Goal: Task Accomplishment & Management: Manage account settings

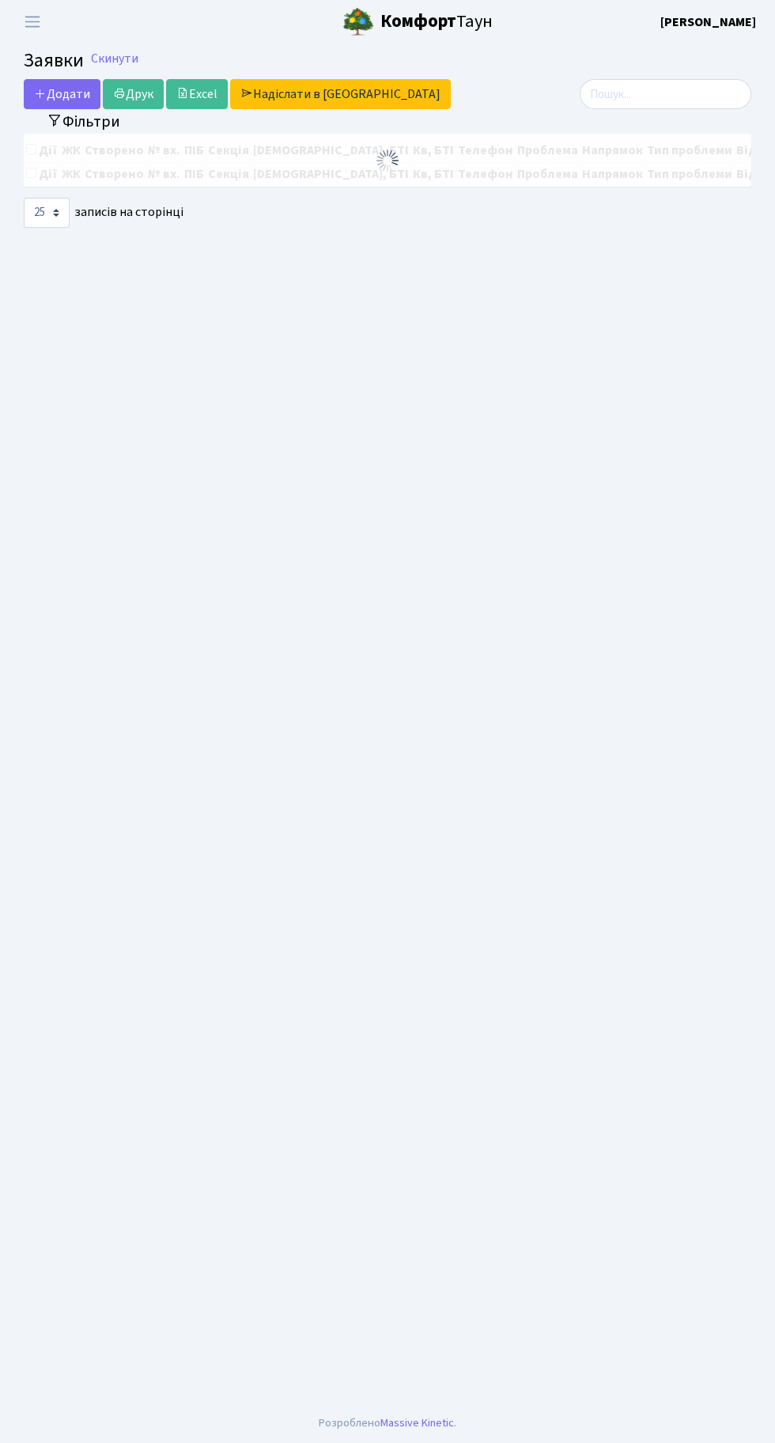
select select "25"
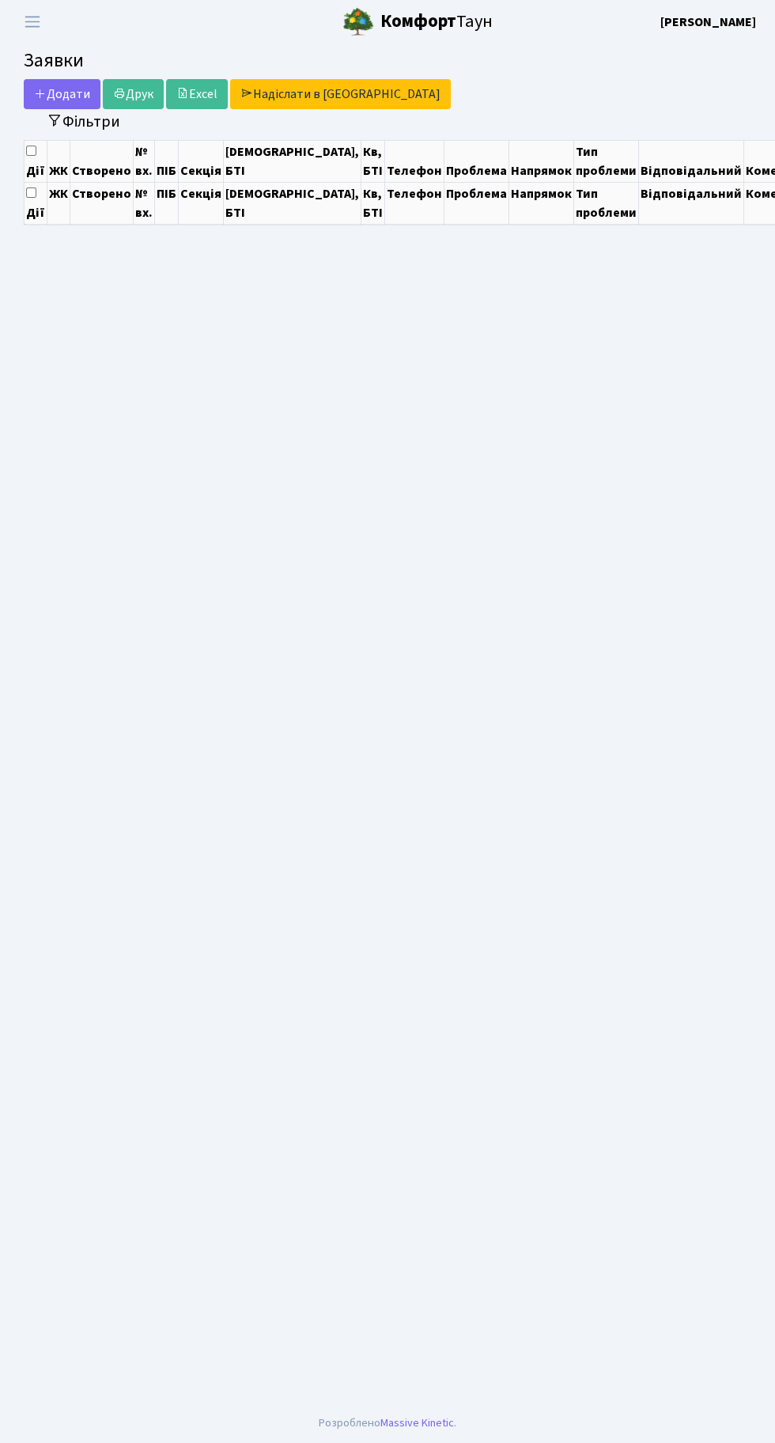
select select "25"
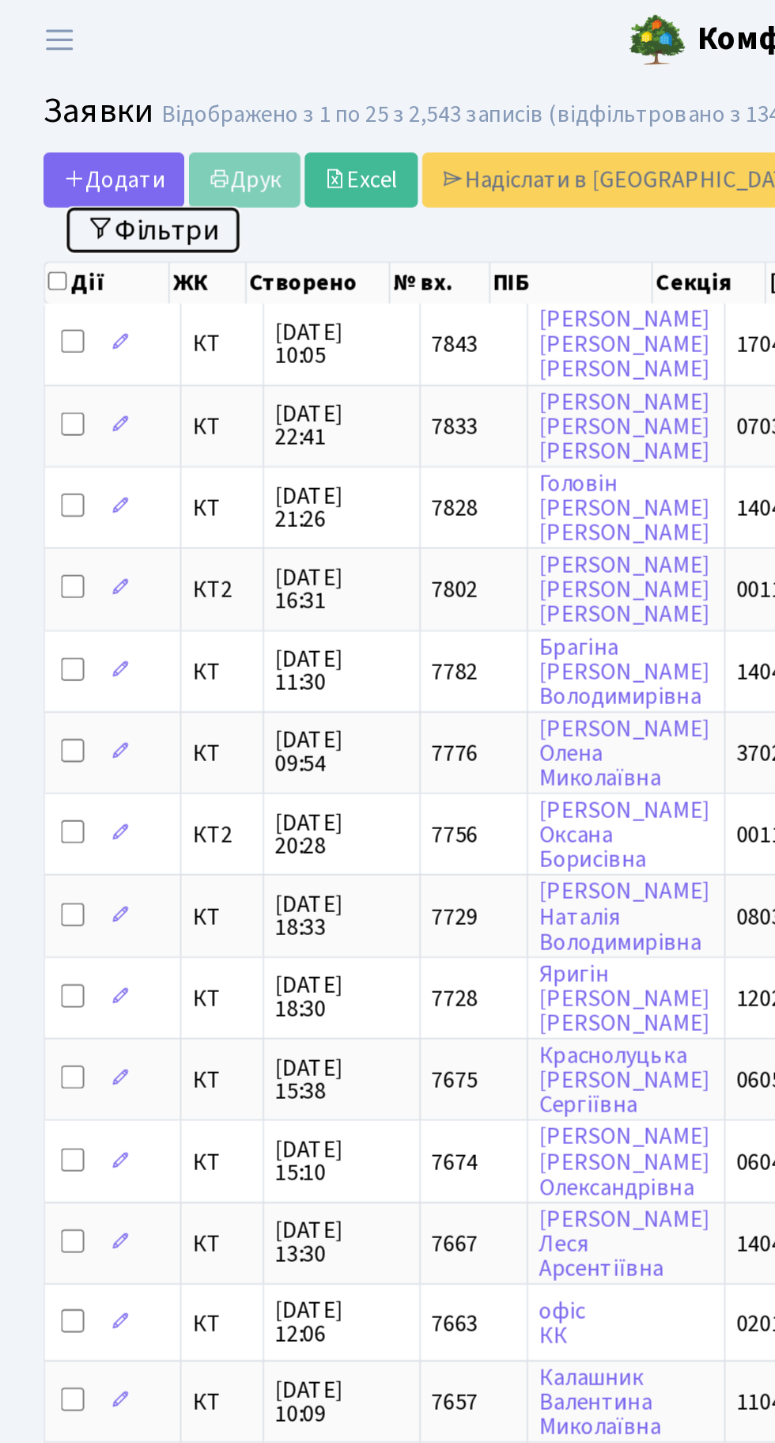
click at [97, 128] on button "Фільтри" at bounding box center [83, 125] width 94 height 25
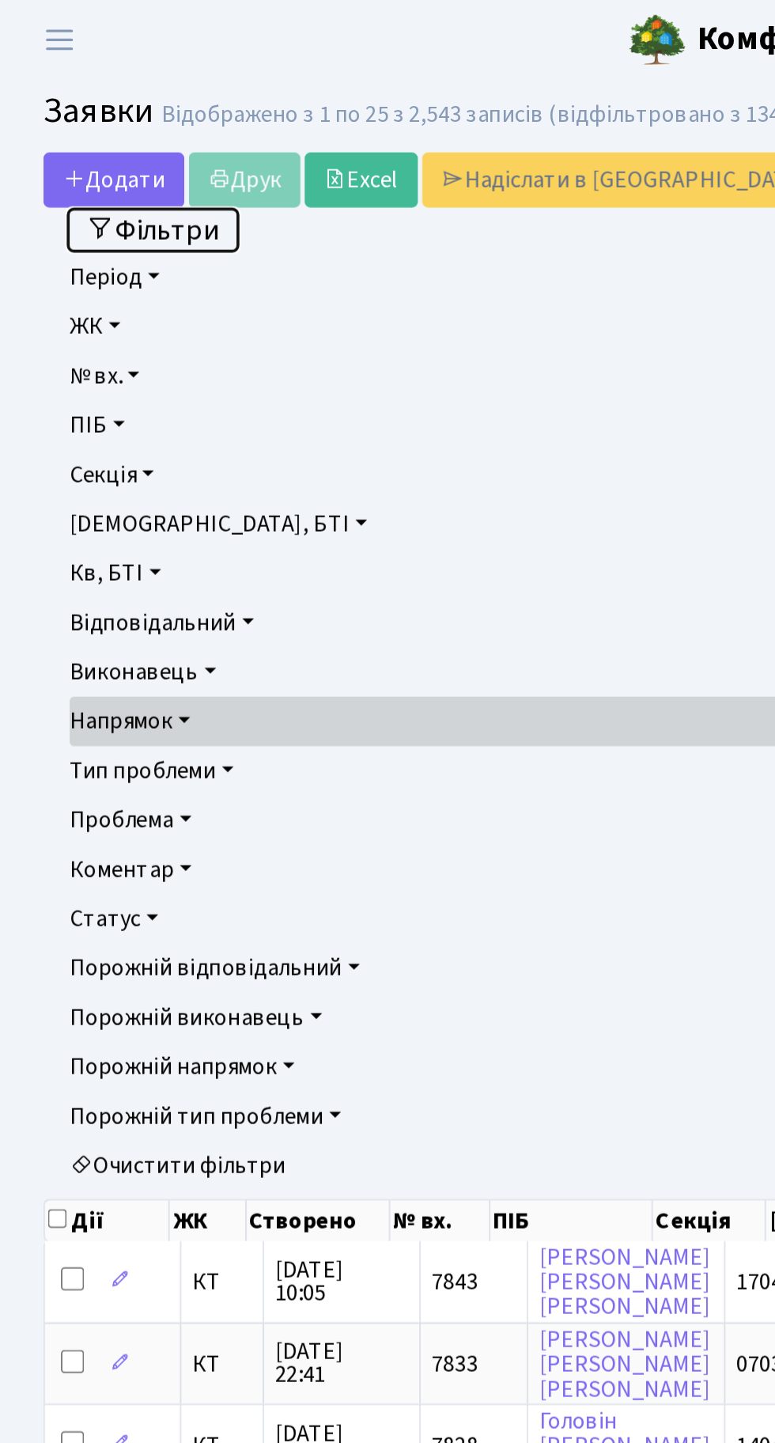
click at [97, 136] on button "Фільтри" at bounding box center [83, 125] width 94 height 25
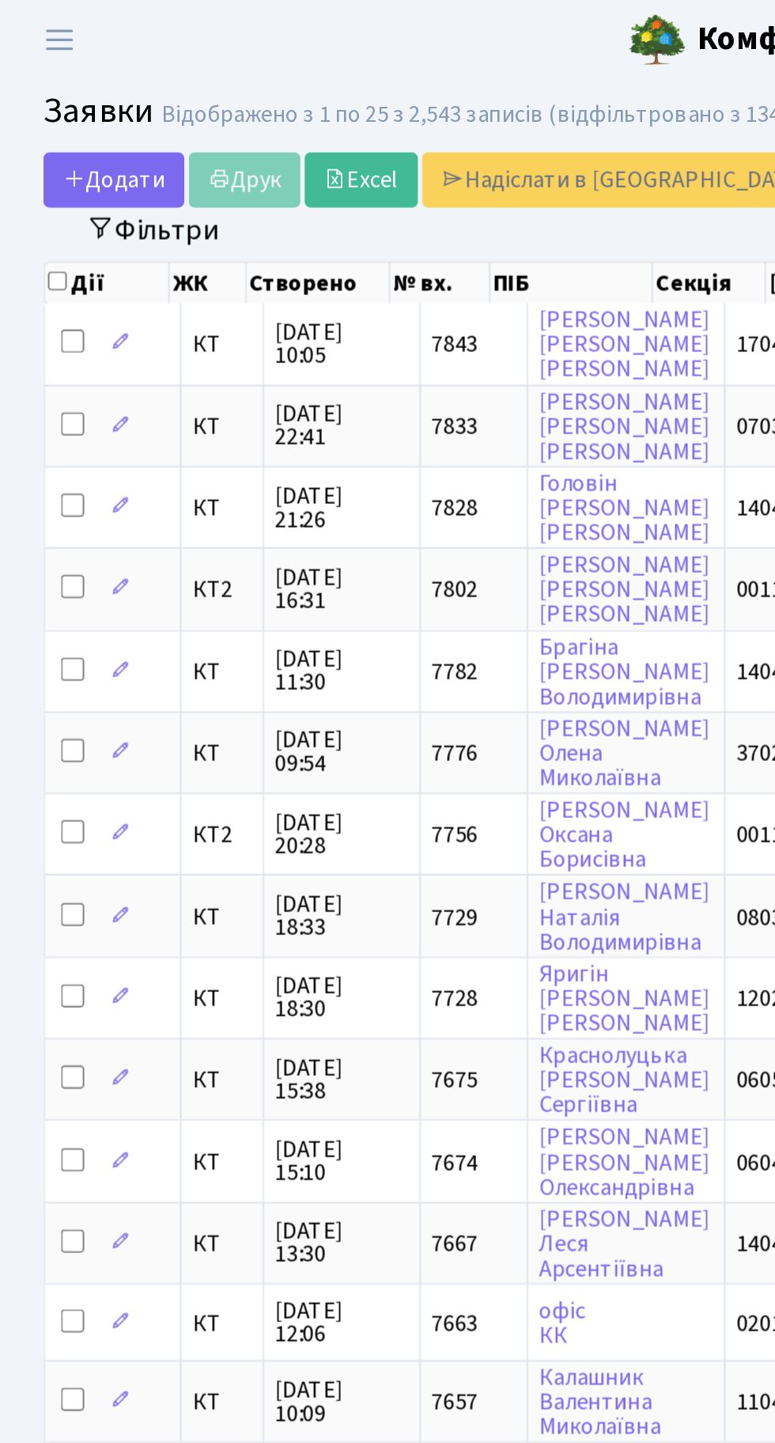
click at [44, 154] on th "Дії" at bounding box center [59, 154] width 68 height 22
click at [34, 151] on input "checkbox" at bounding box center [31, 153] width 10 height 10
checkbox input "true"
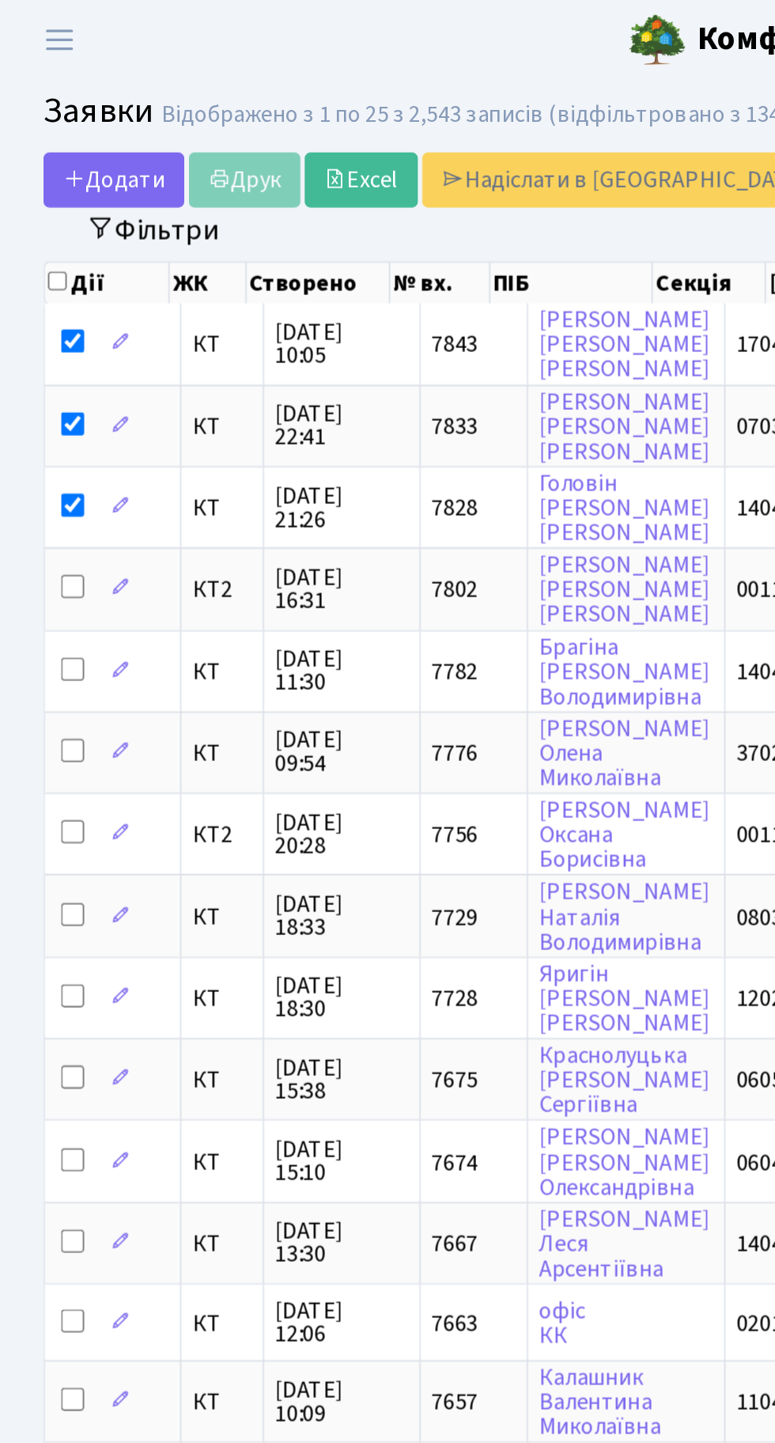
checkbox input "true"
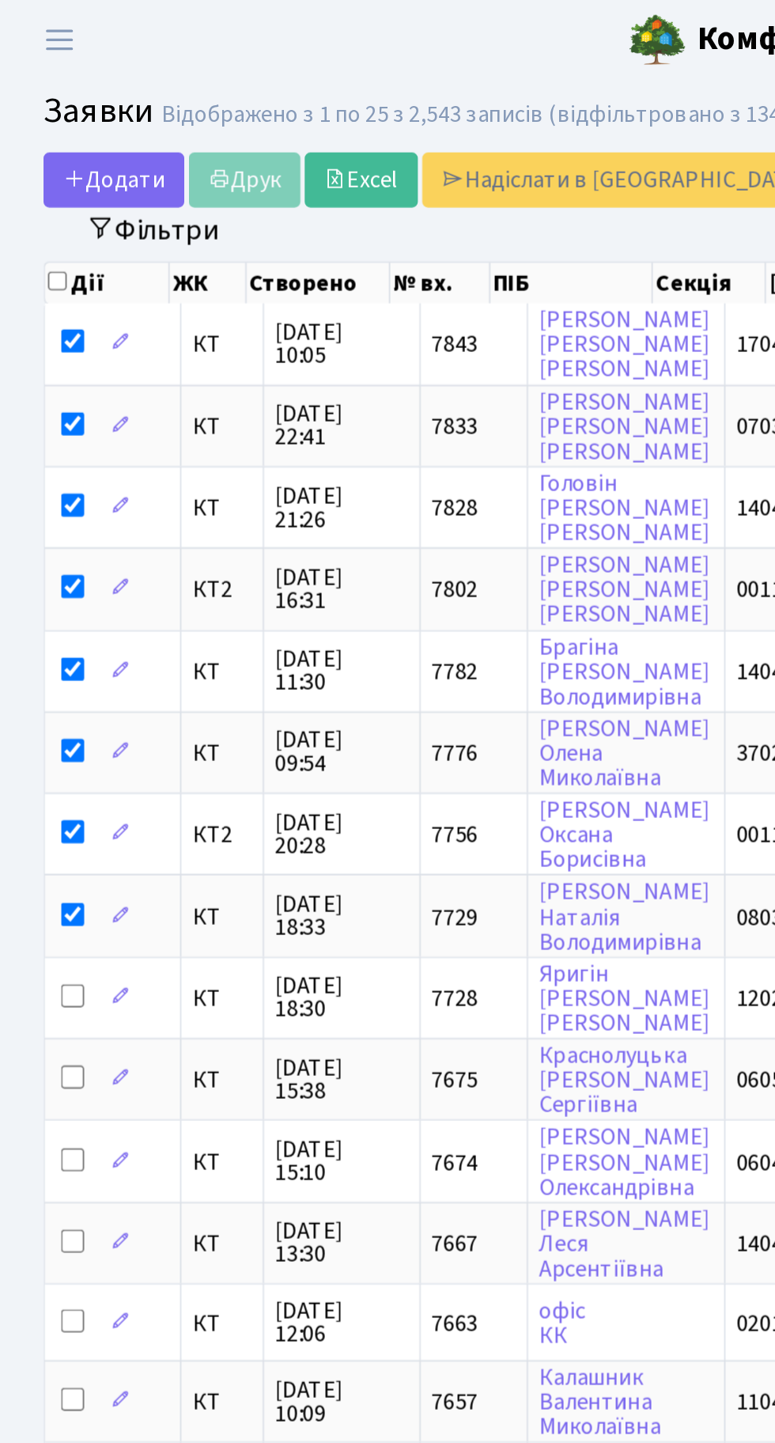
checkbox input "true"
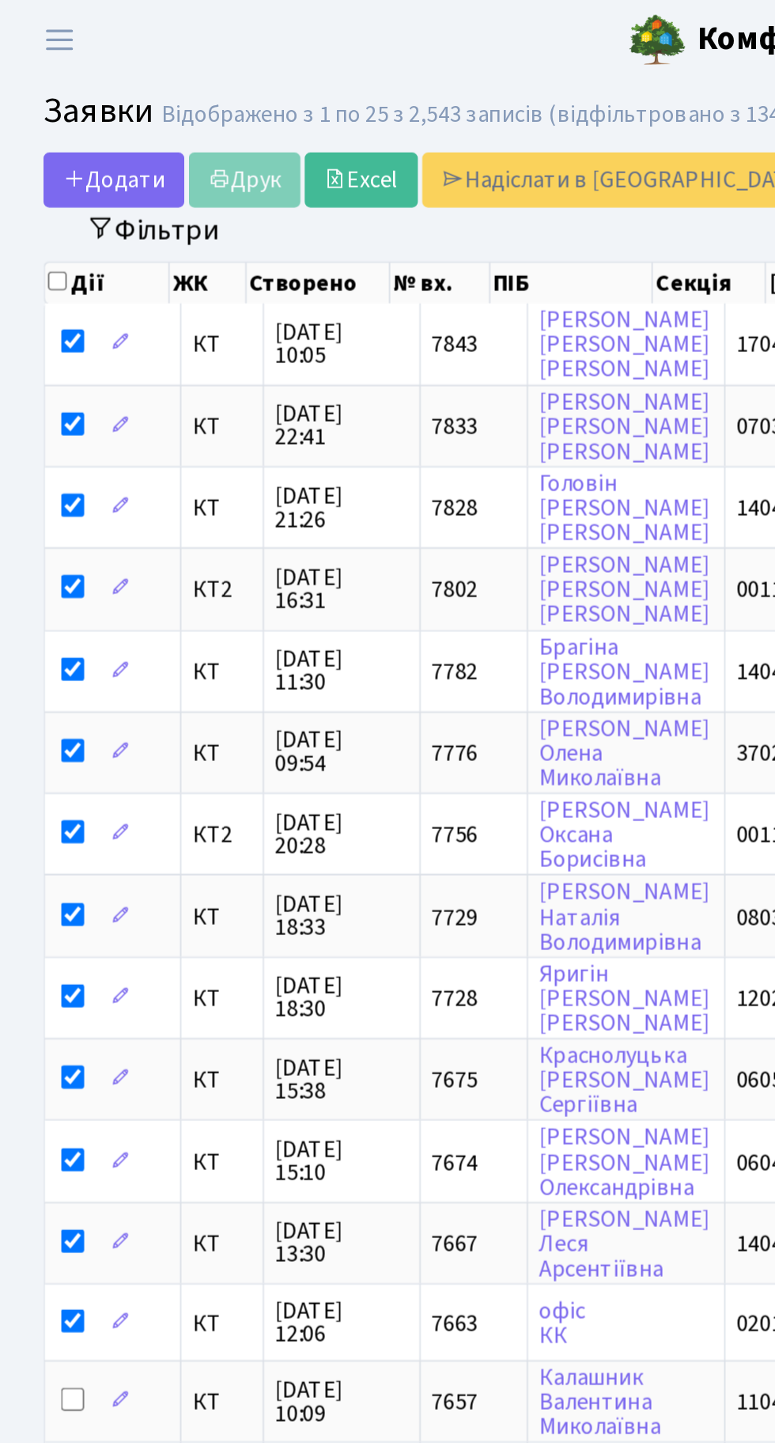
checkbox input "true"
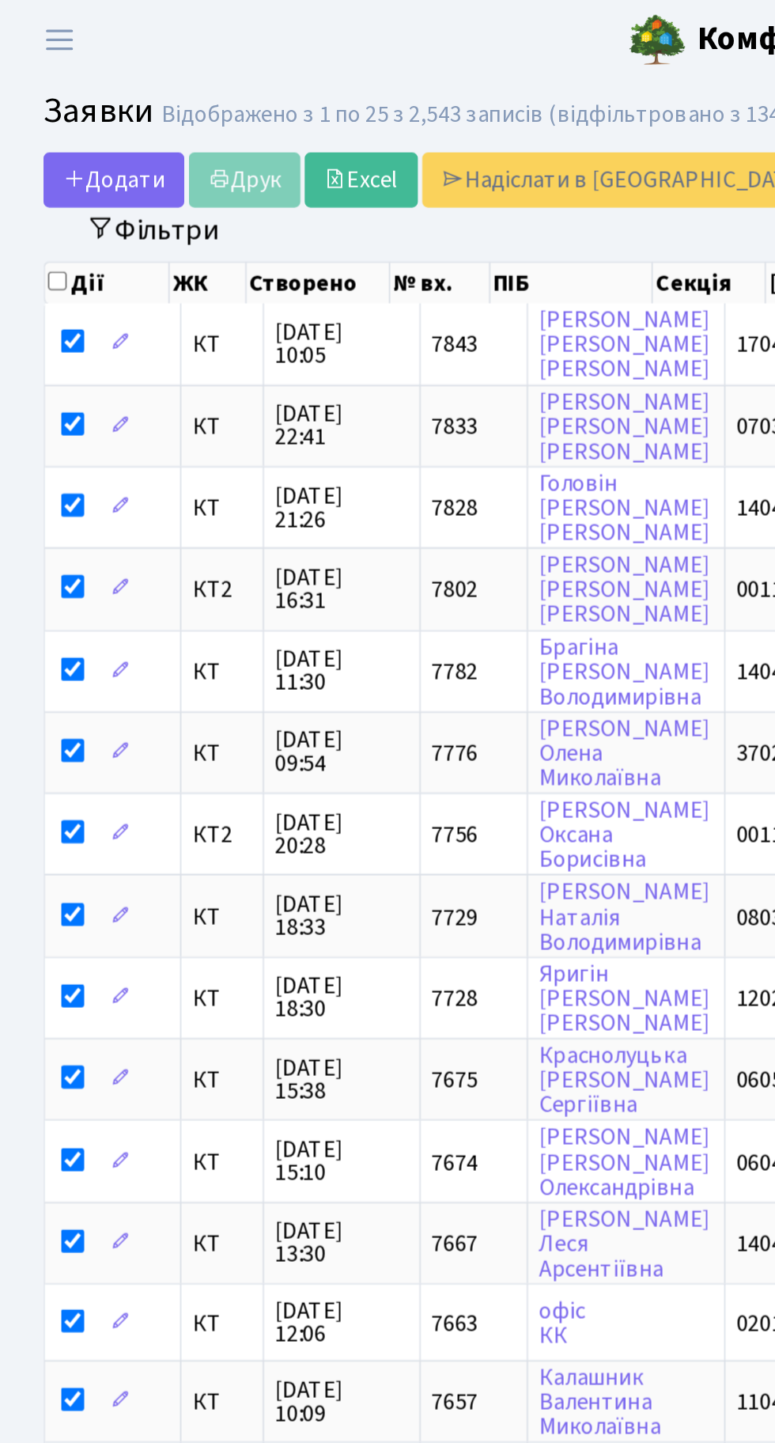
checkbox input "true"
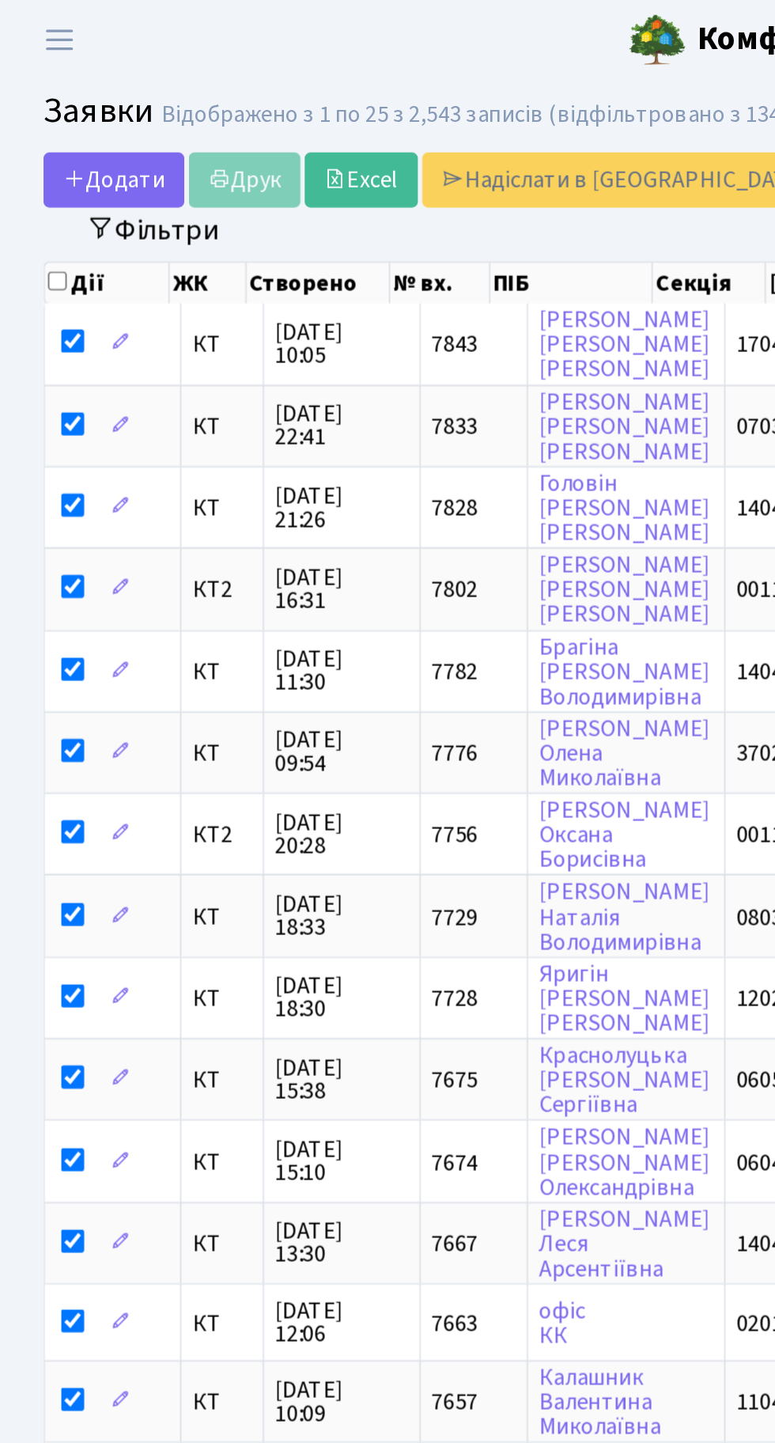
checkbox input "true"
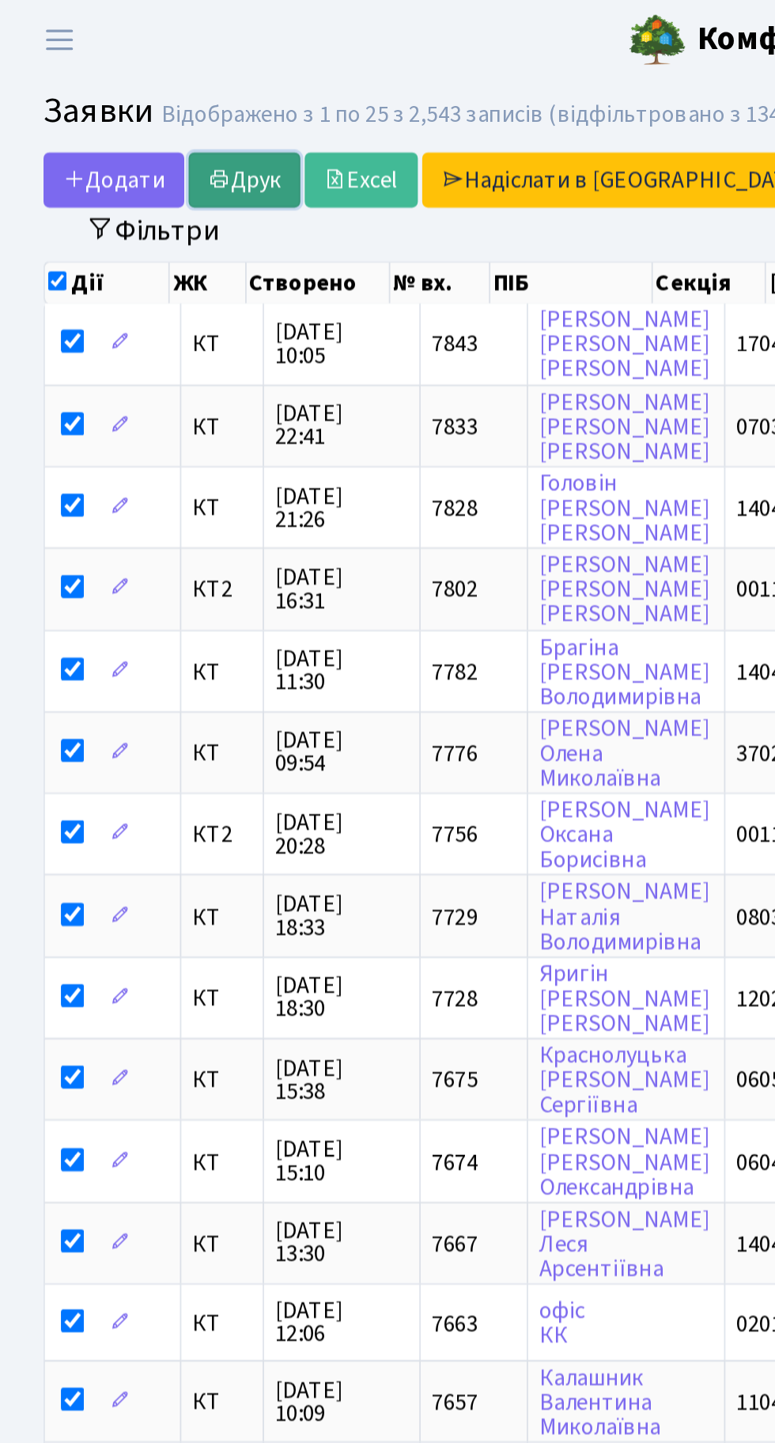
click at [135, 100] on link "Друк" at bounding box center [133, 98] width 61 height 30
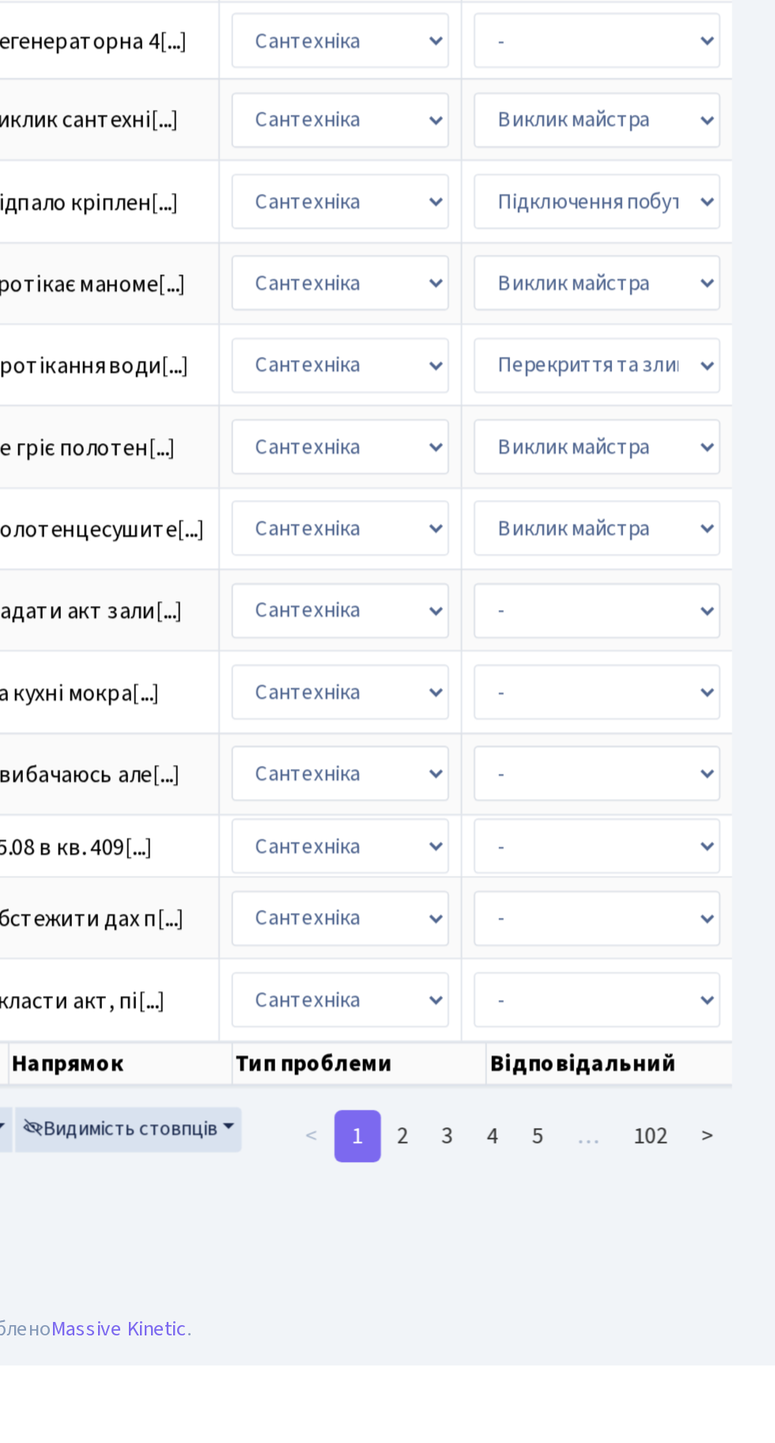
scroll to position [0, 292]
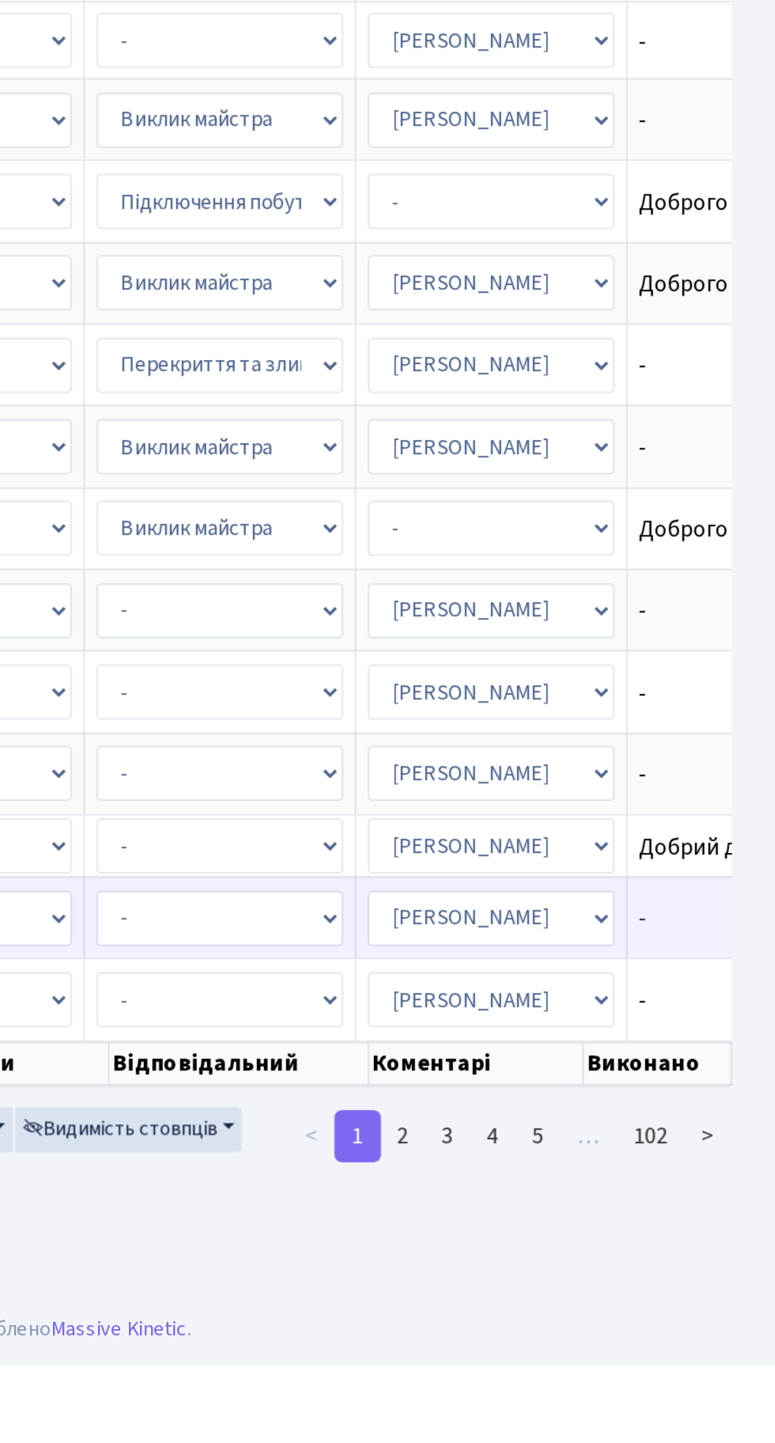
click at [701, 1193] on span "-" at bounding box center [758, 1199] width 115 height 13
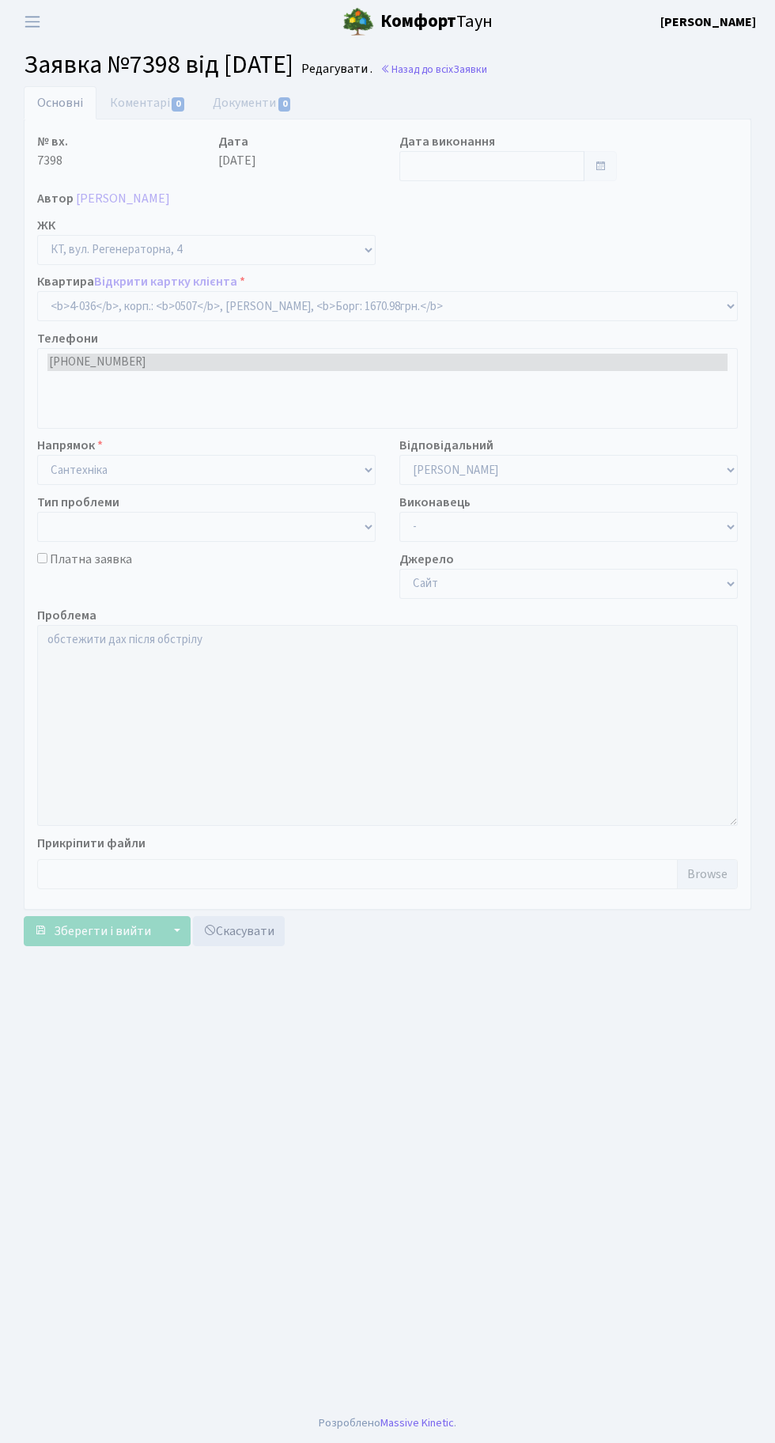
select select "1270"
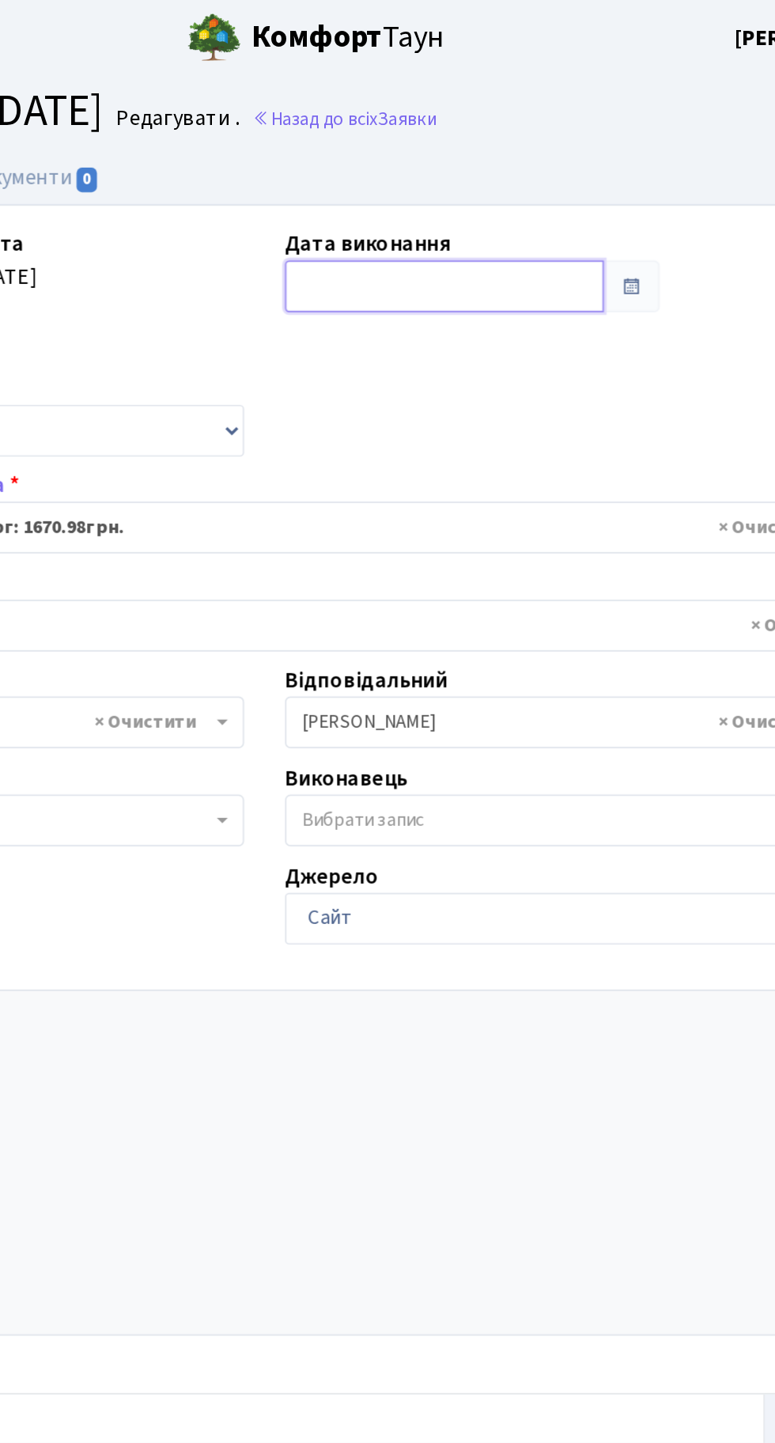
click at [415, 162] on input "text" at bounding box center [492, 166] width 185 height 30
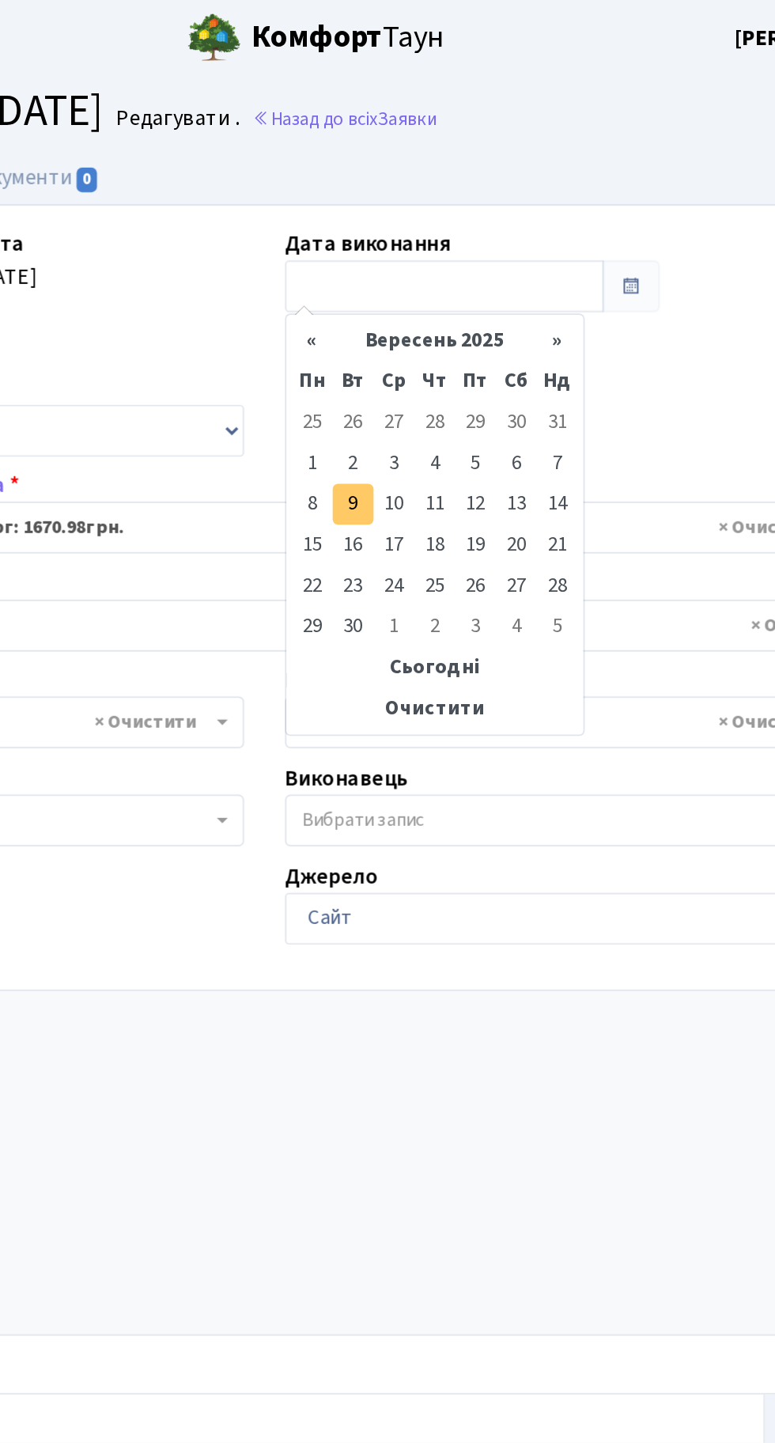
click at [438, 292] on td "9" at bounding box center [439, 293] width 24 height 24
type input "[DATE]"
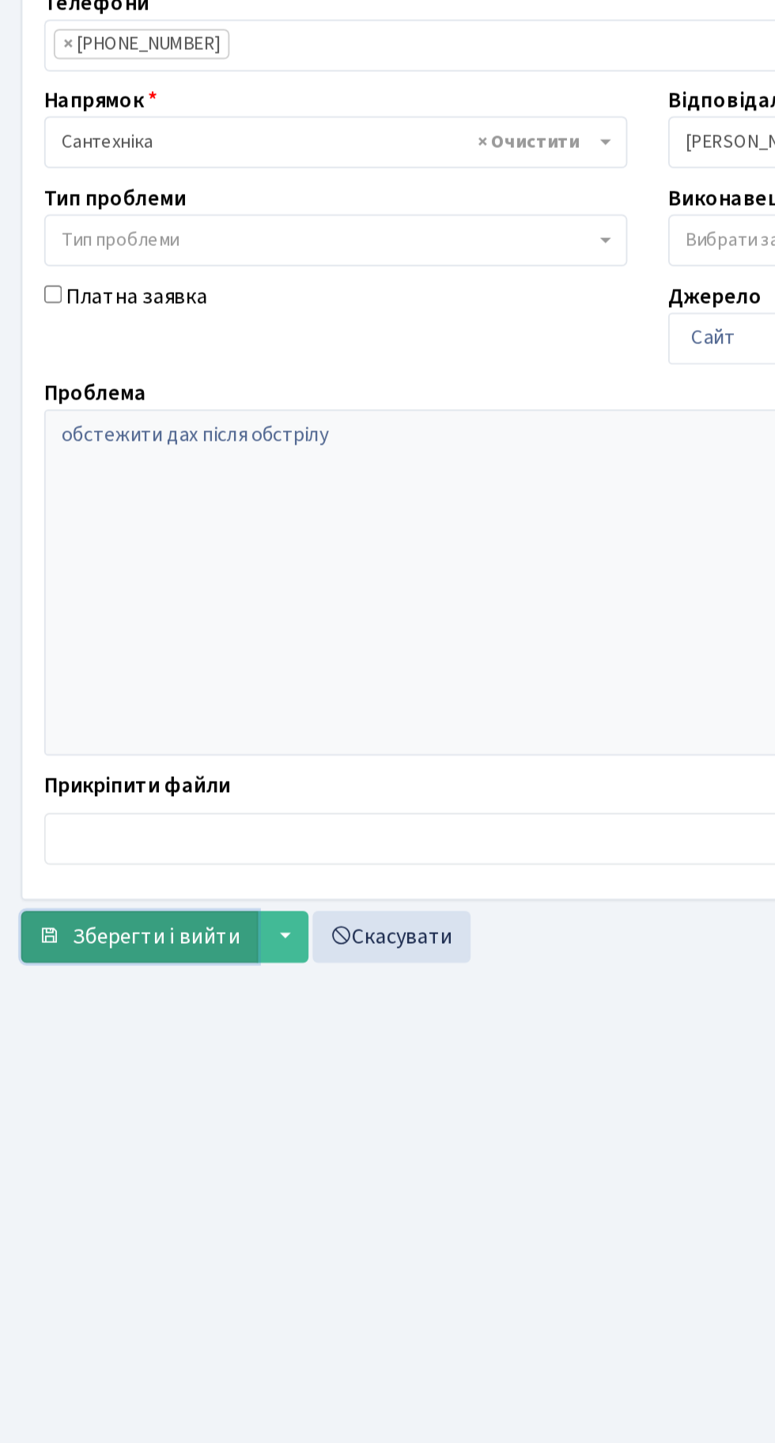
click at [86, 872] on span "Зберегти і вийти" at bounding box center [102, 880] width 97 height 17
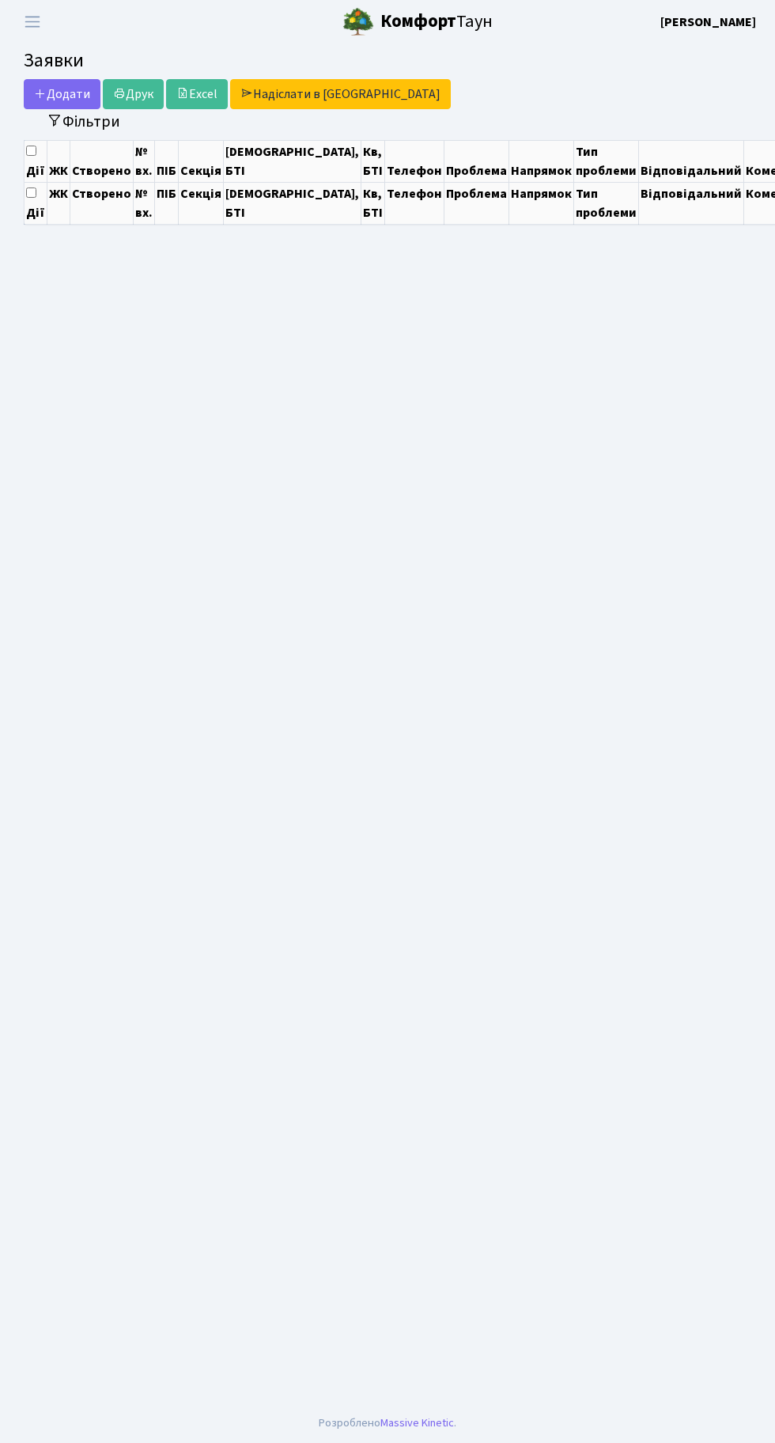
select select "25"
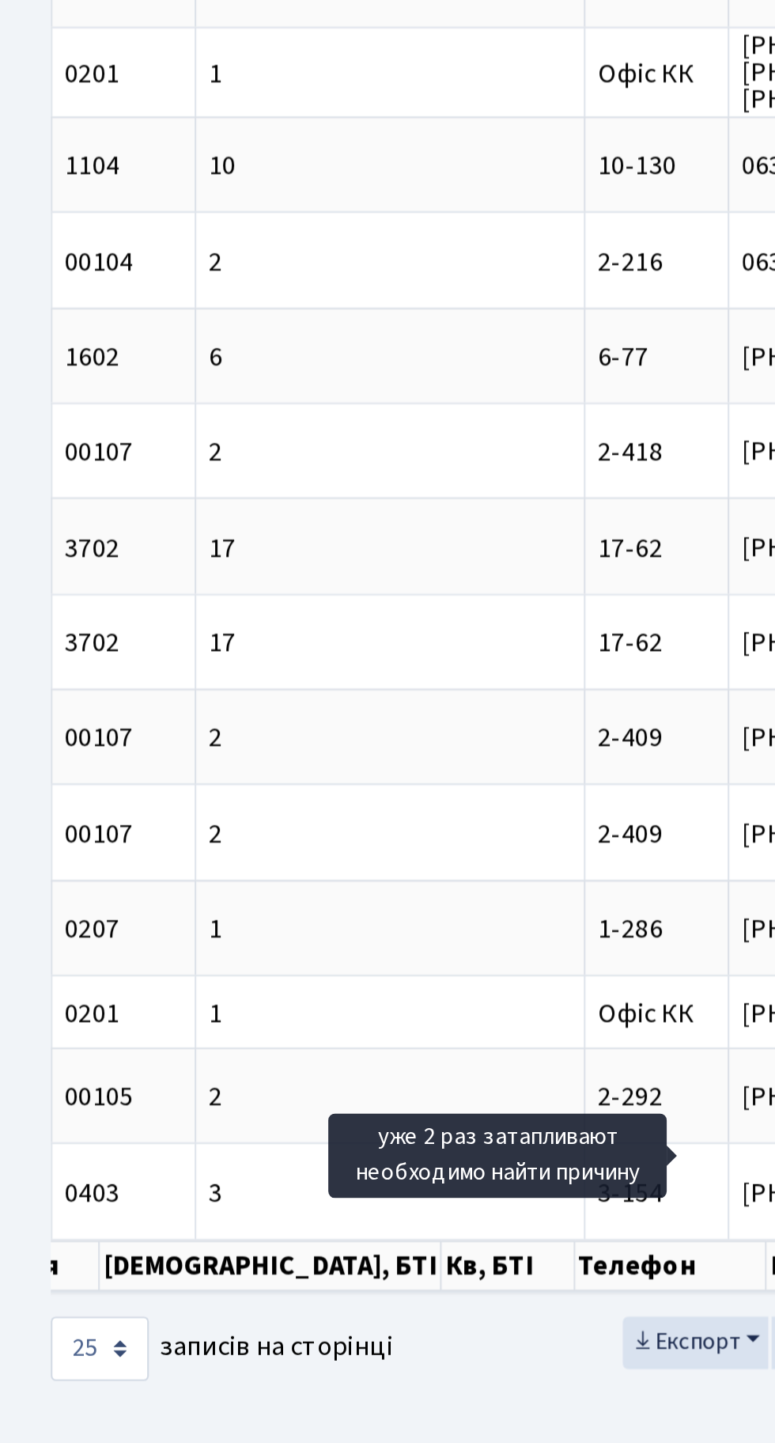
click at [250, 1325] on main "Admin Заявки Список Заявки Відображено з 1 по 25 з 2,542 записів (відфільтрован…" at bounding box center [387, 724] width 775 height 1360
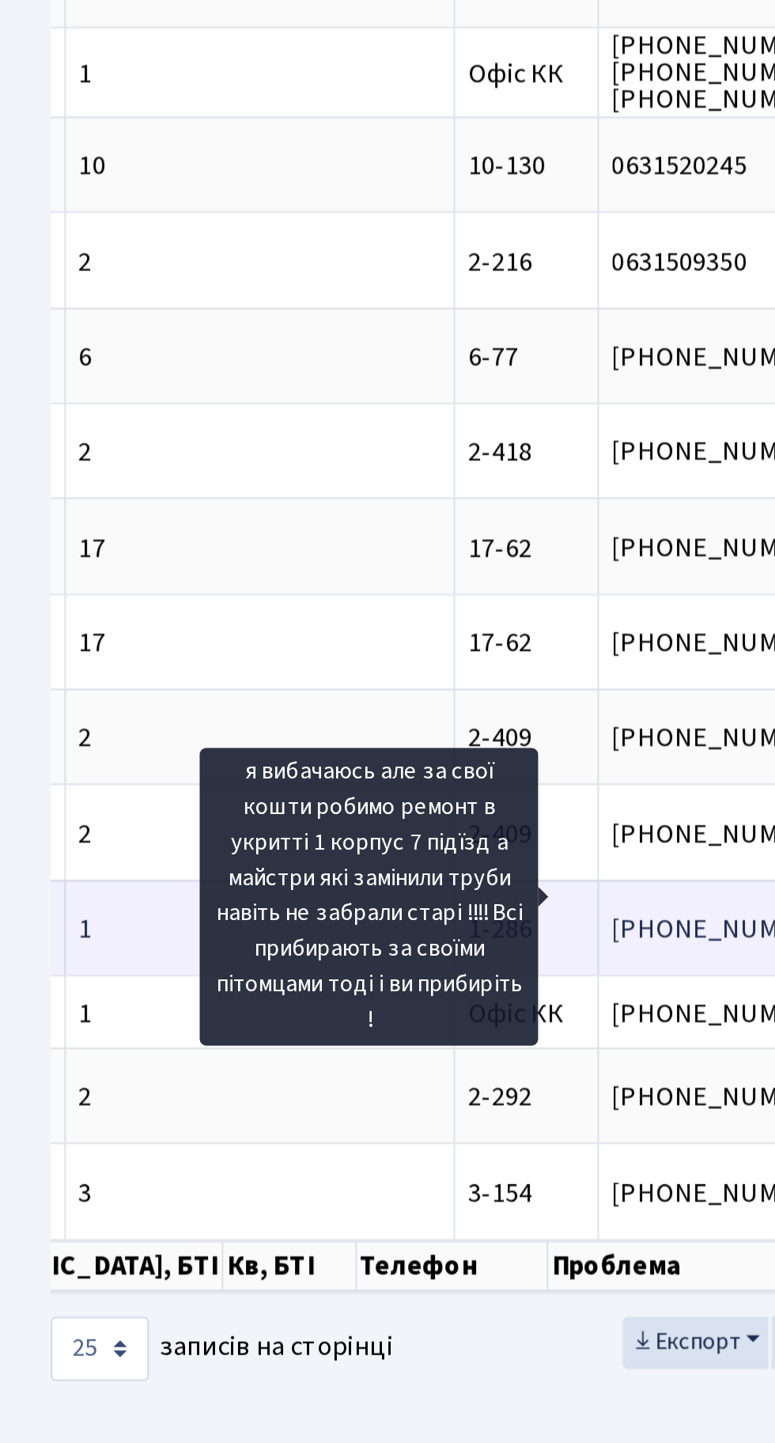
scroll to position [0, 432]
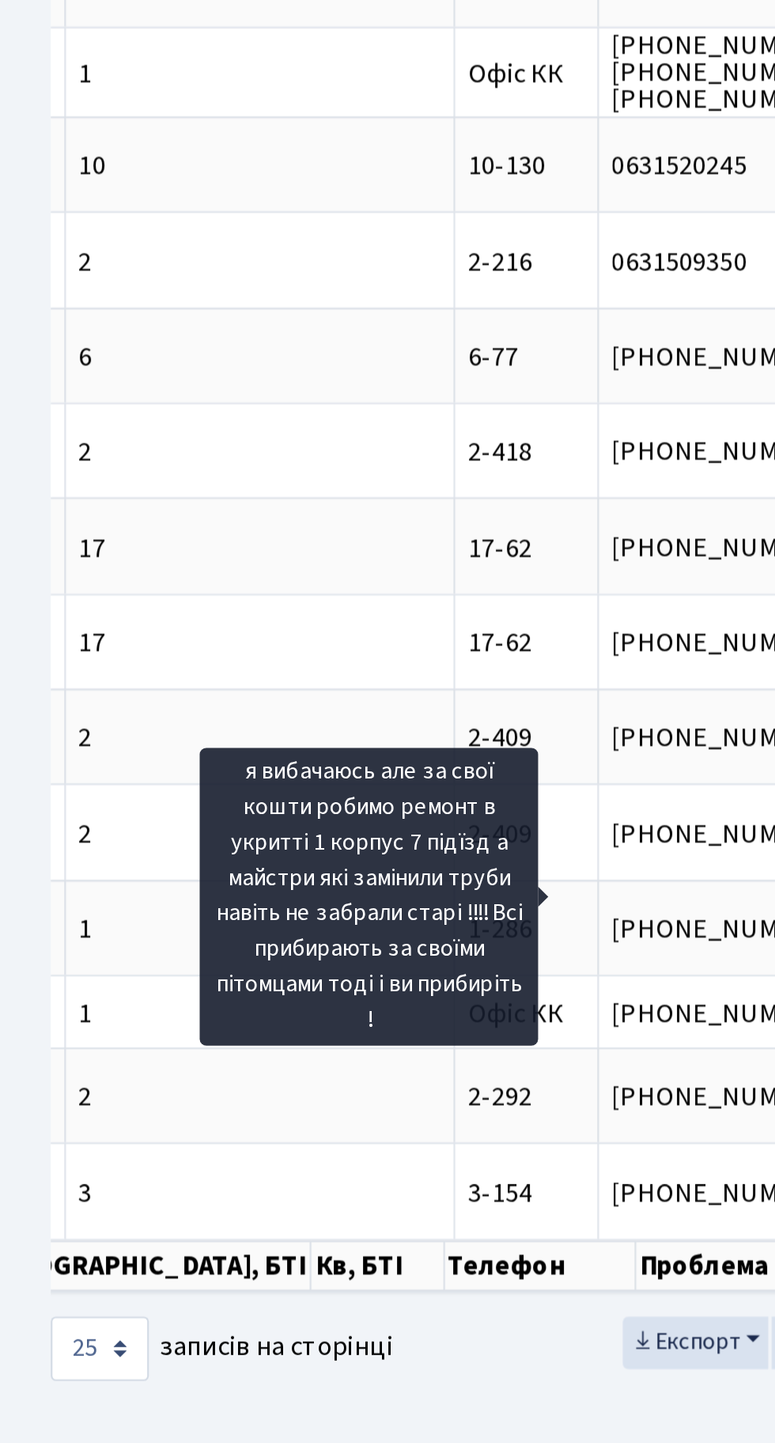
click at [267, 1329] on main "Admin Заявки Список Заявки Відображено з 1 по 25 з 2,542 записів (відфільтрован…" at bounding box center [387, 724] width 775 height 1360
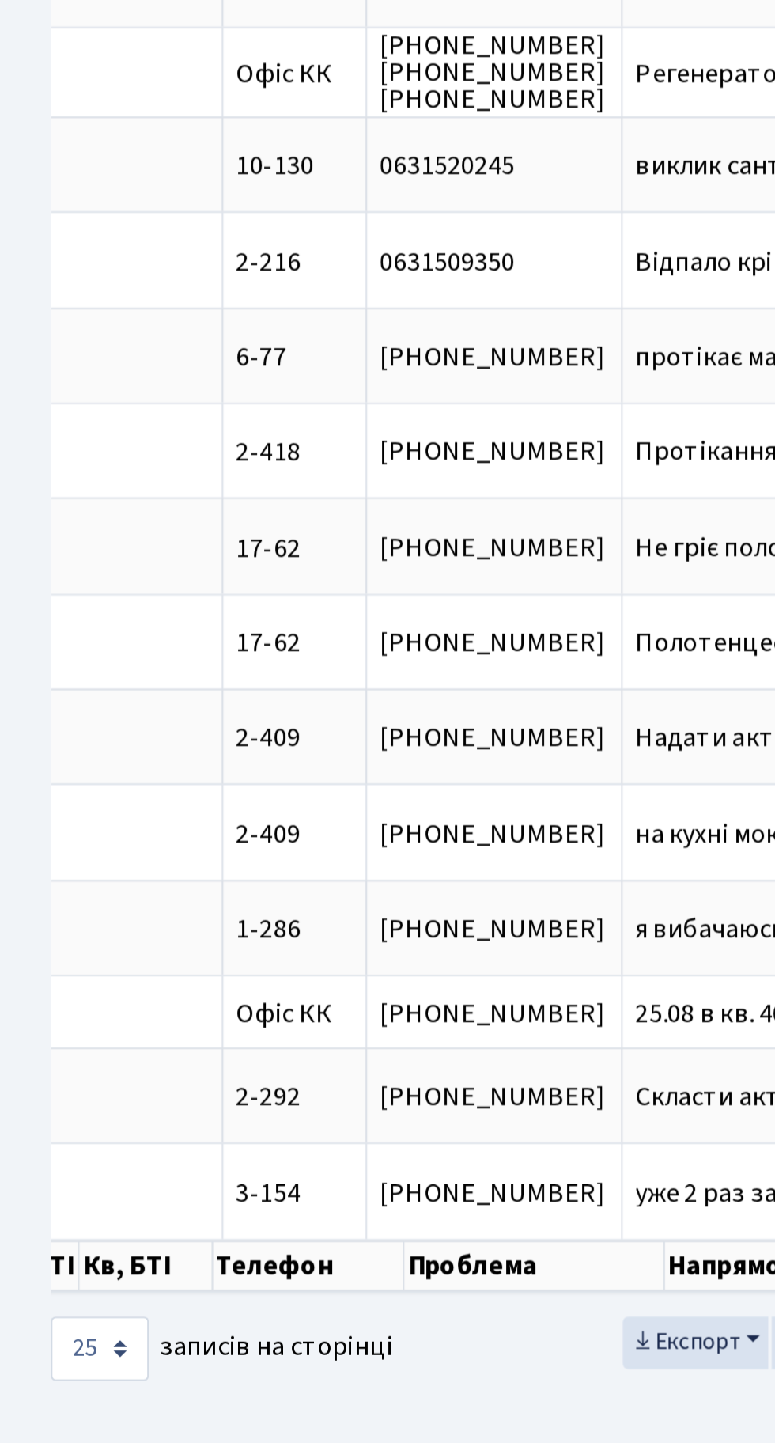
scroll to position [0, 483]
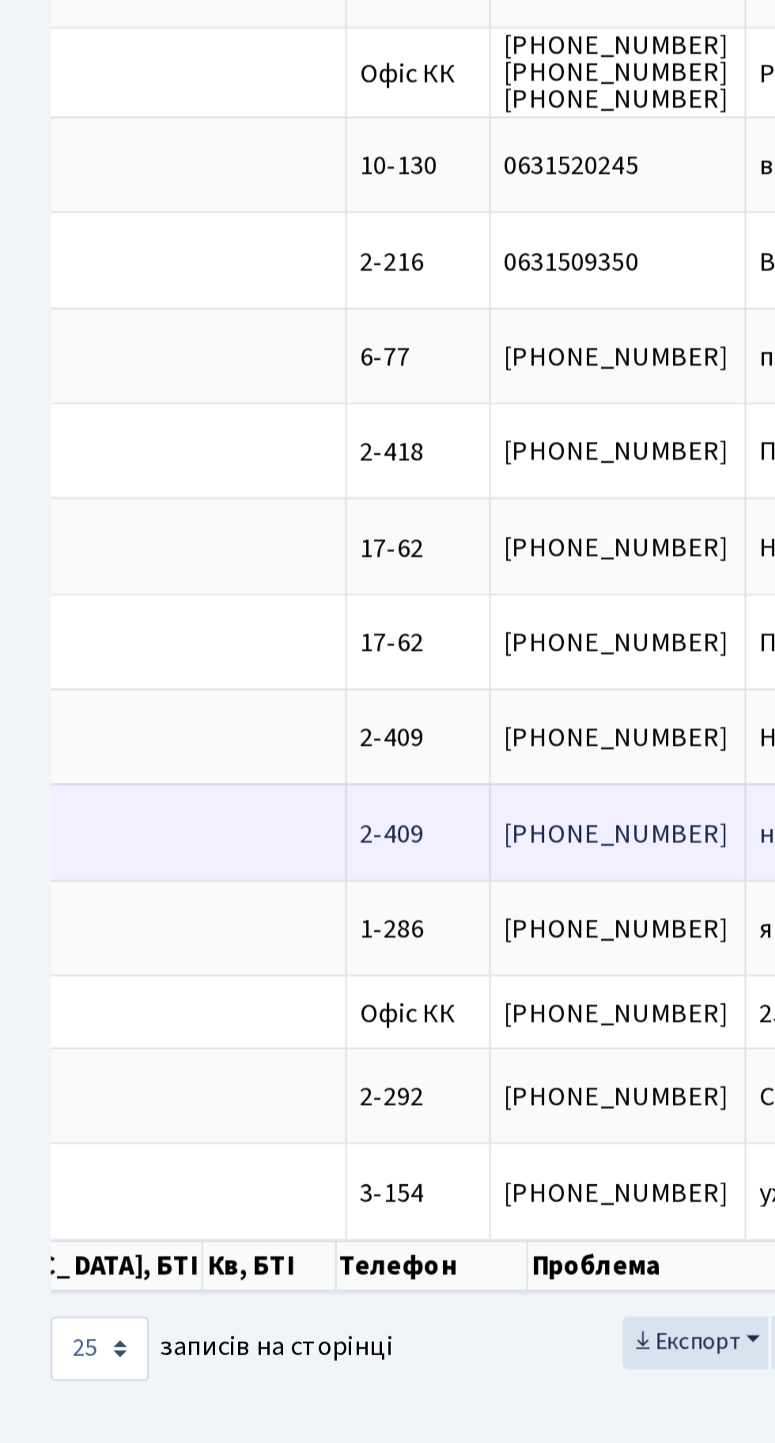
click at [355, 1068] on span "на кухні мокра[...]" at bounding box center [403, 1076] width 97 height 17
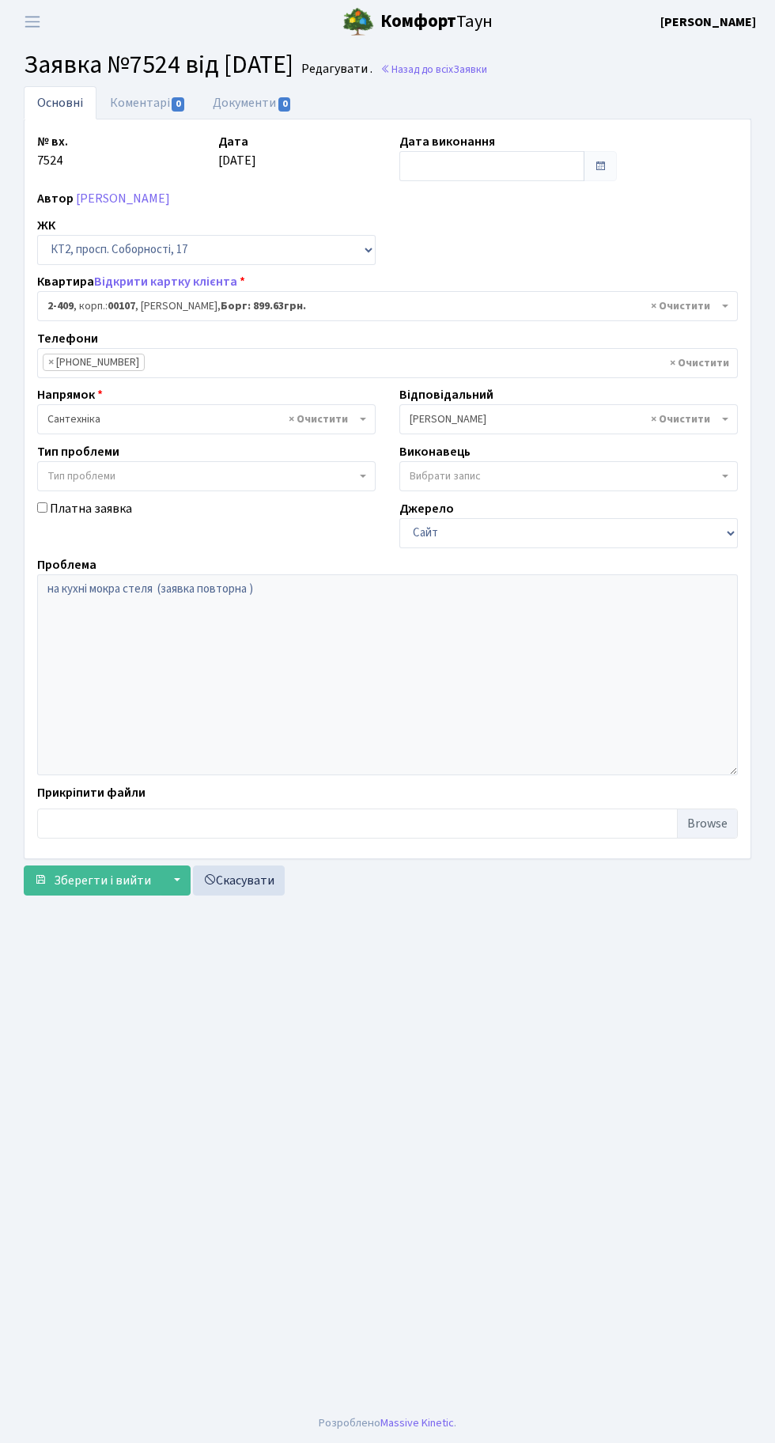
select select "15459"
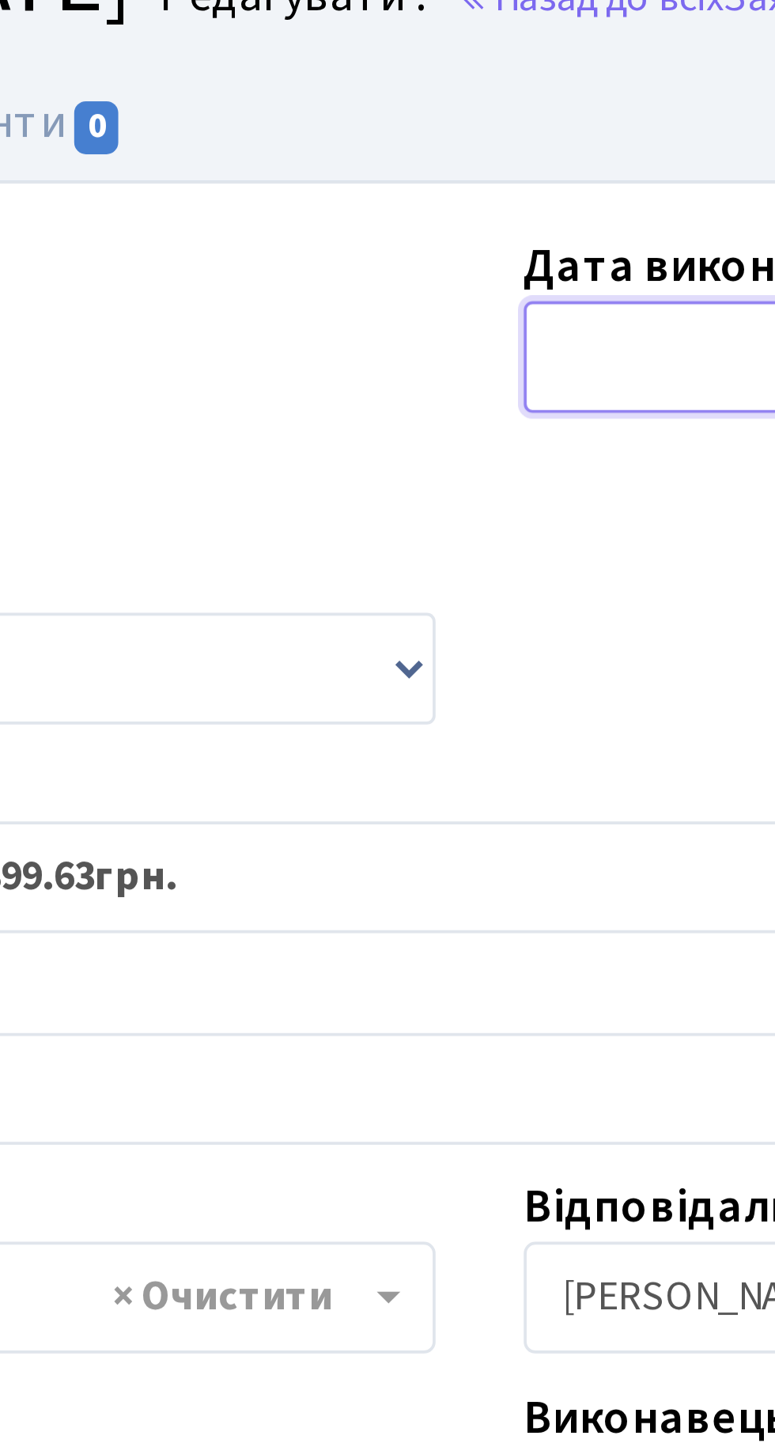
click at [423, 161] on input "text" at bounding box center [492, 166] width 185 height 30
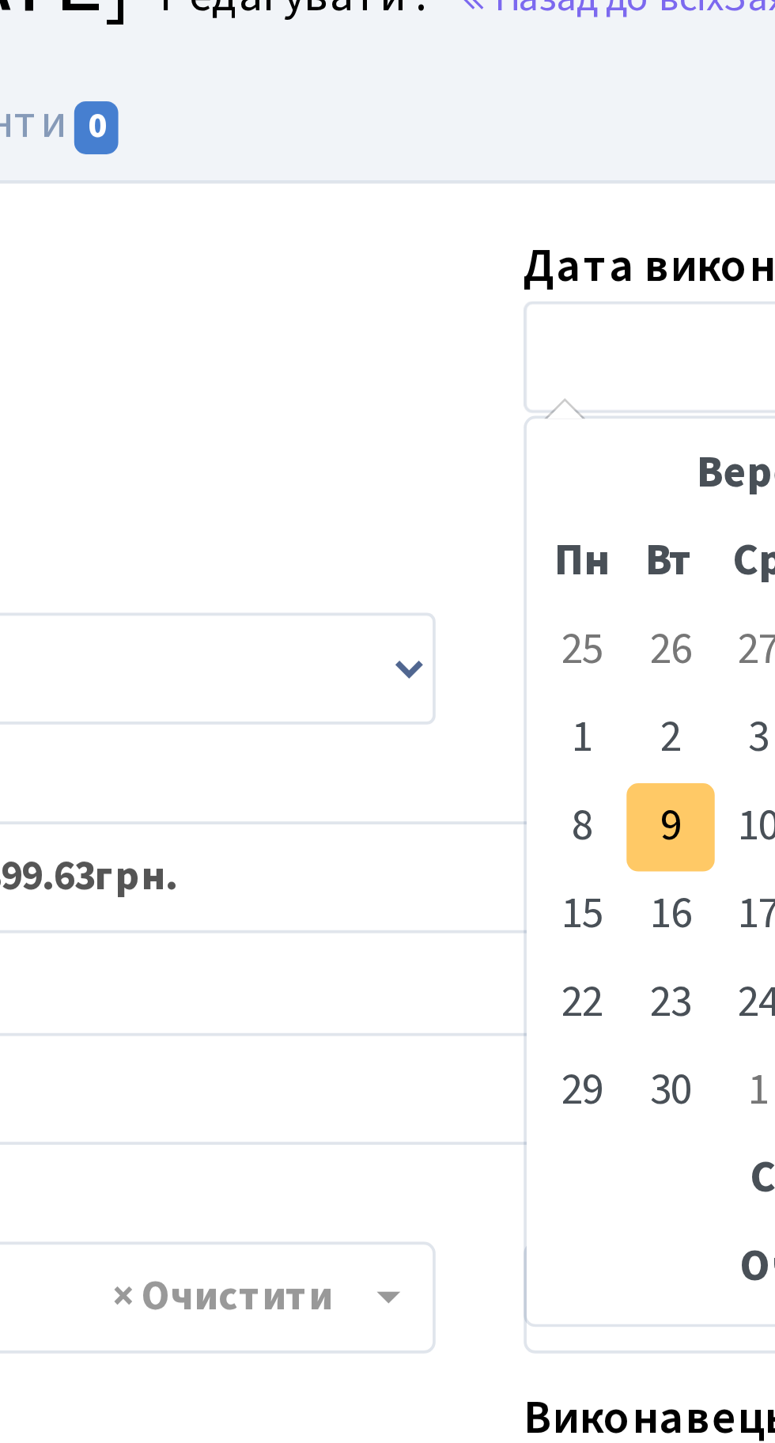
click at [437, 299] on td "9" at bounding box center [439, 293] width 24 height 24
type input "[DATE]"
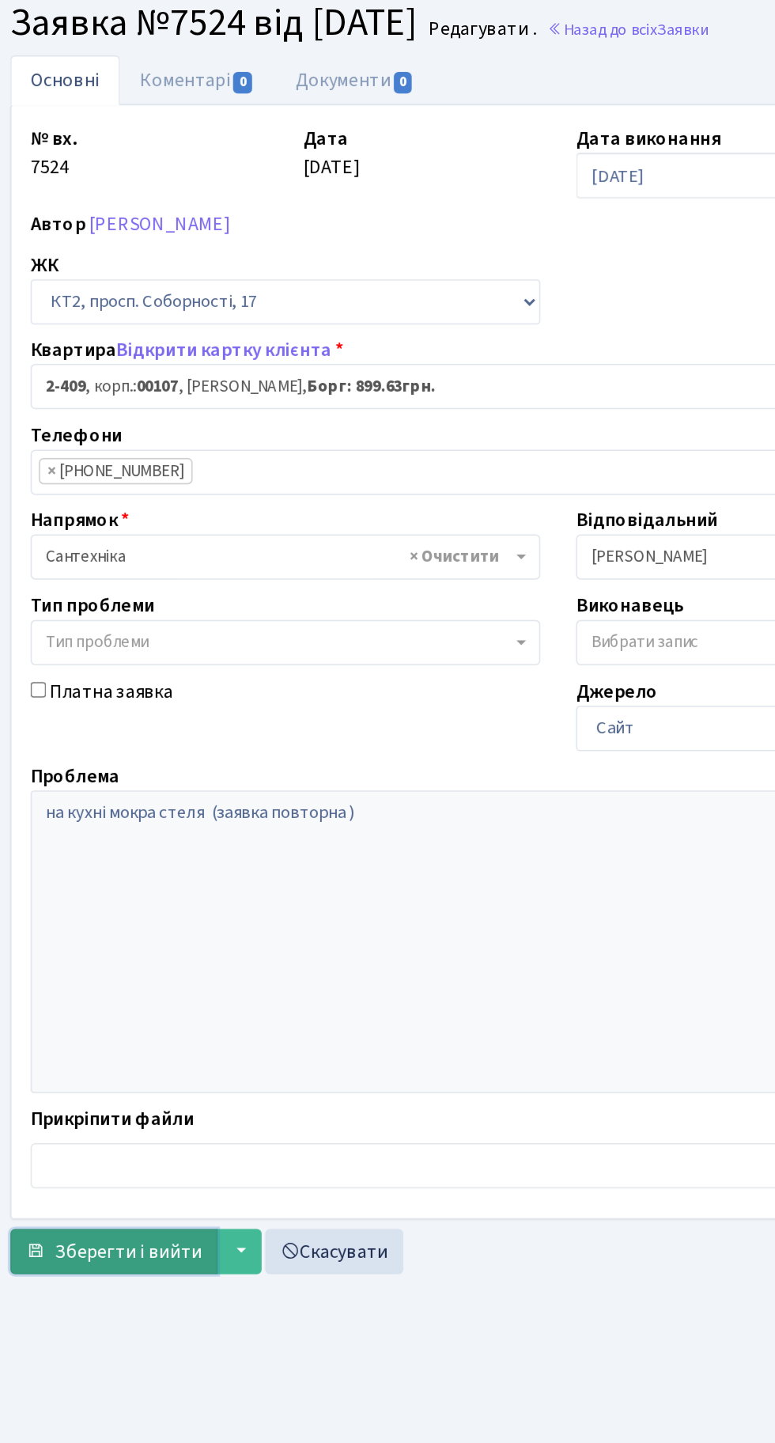
click at [101, 892] on button "Зберегти і вийти" at bounding box center [93, 881] width 138 height 30
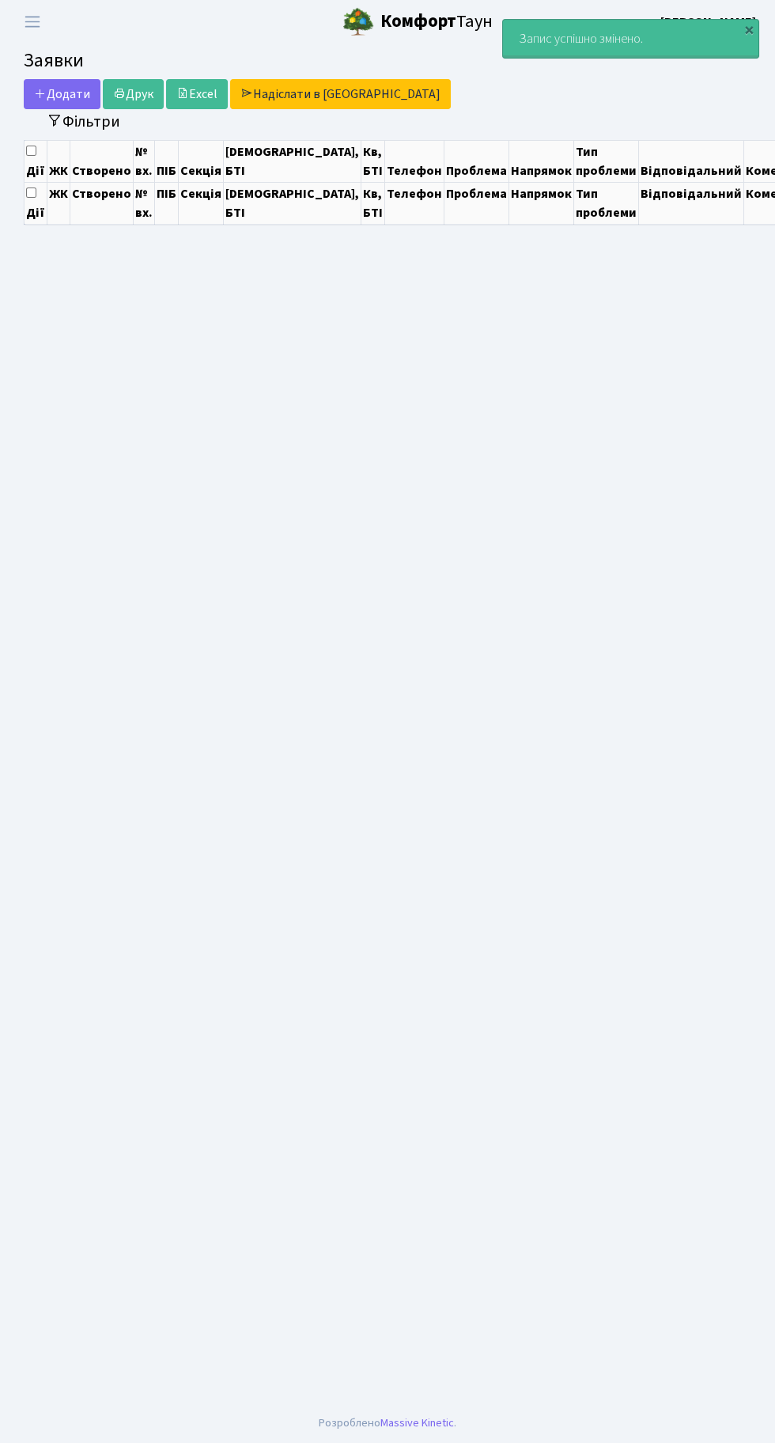
select select "25"
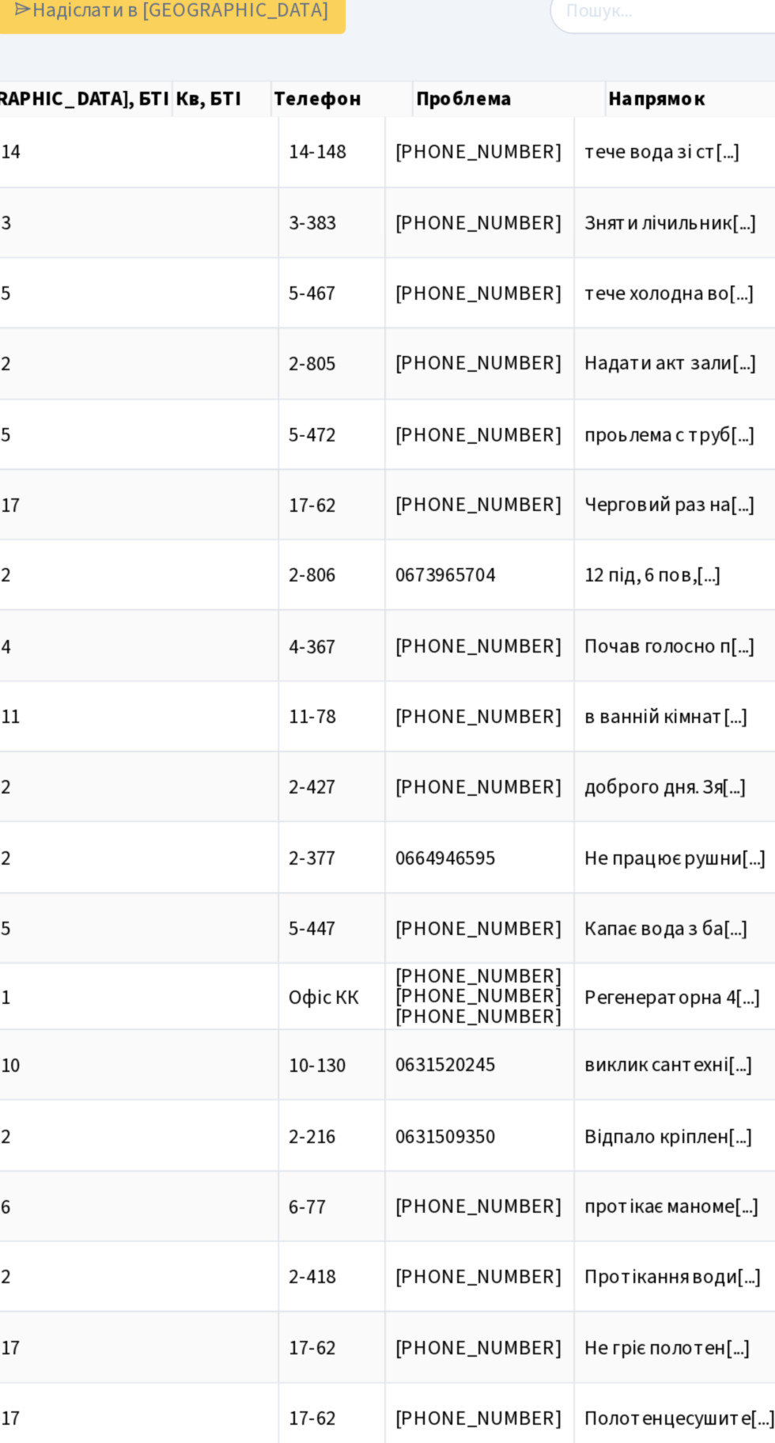
scroll to position [0, 290]
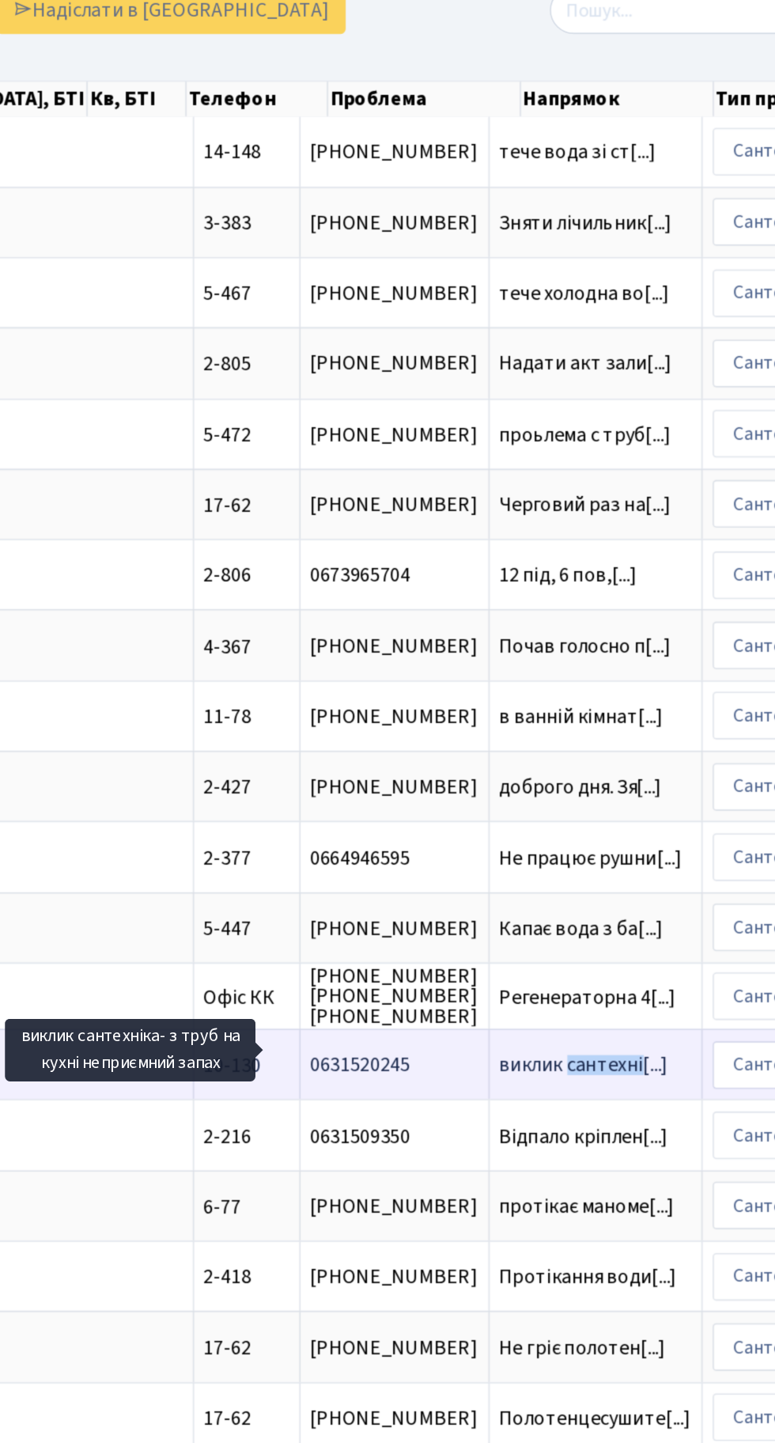
click at [548, 759] on span "виклик сантехні[...]" at bounding box center [601, 764] width 107 height 17
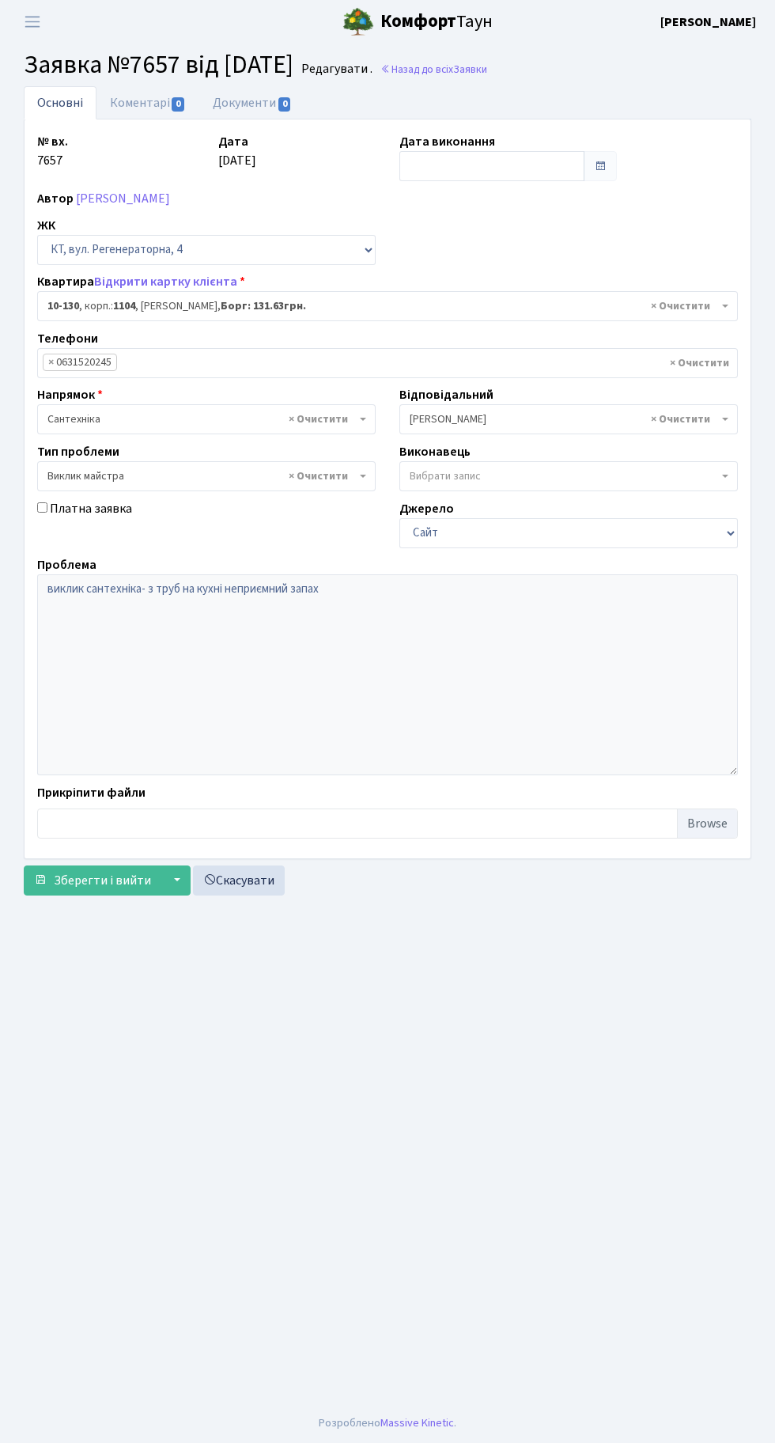
select select "6699"
select select "29"
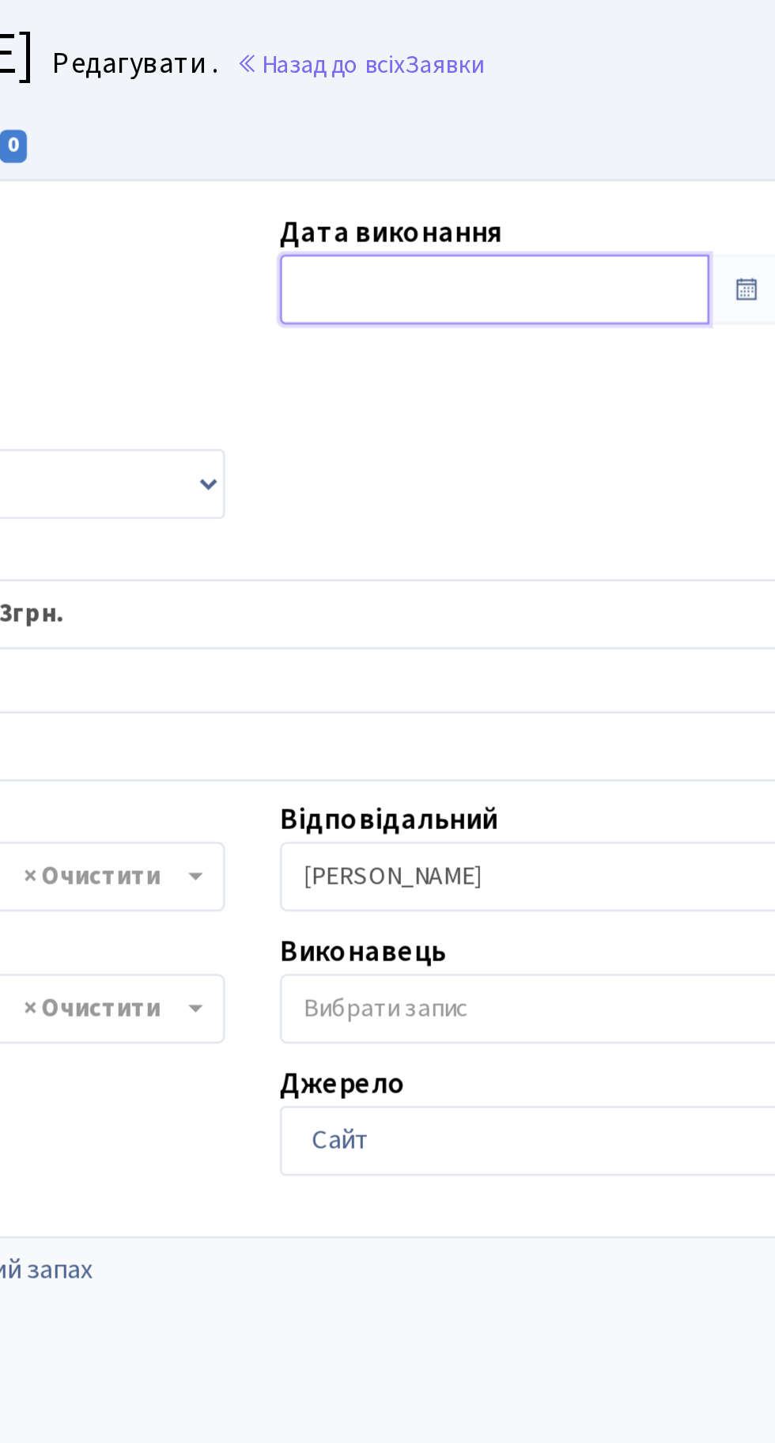
click at [444, 174] on input "text" at bounding box center [492, 166] width 185 height 30
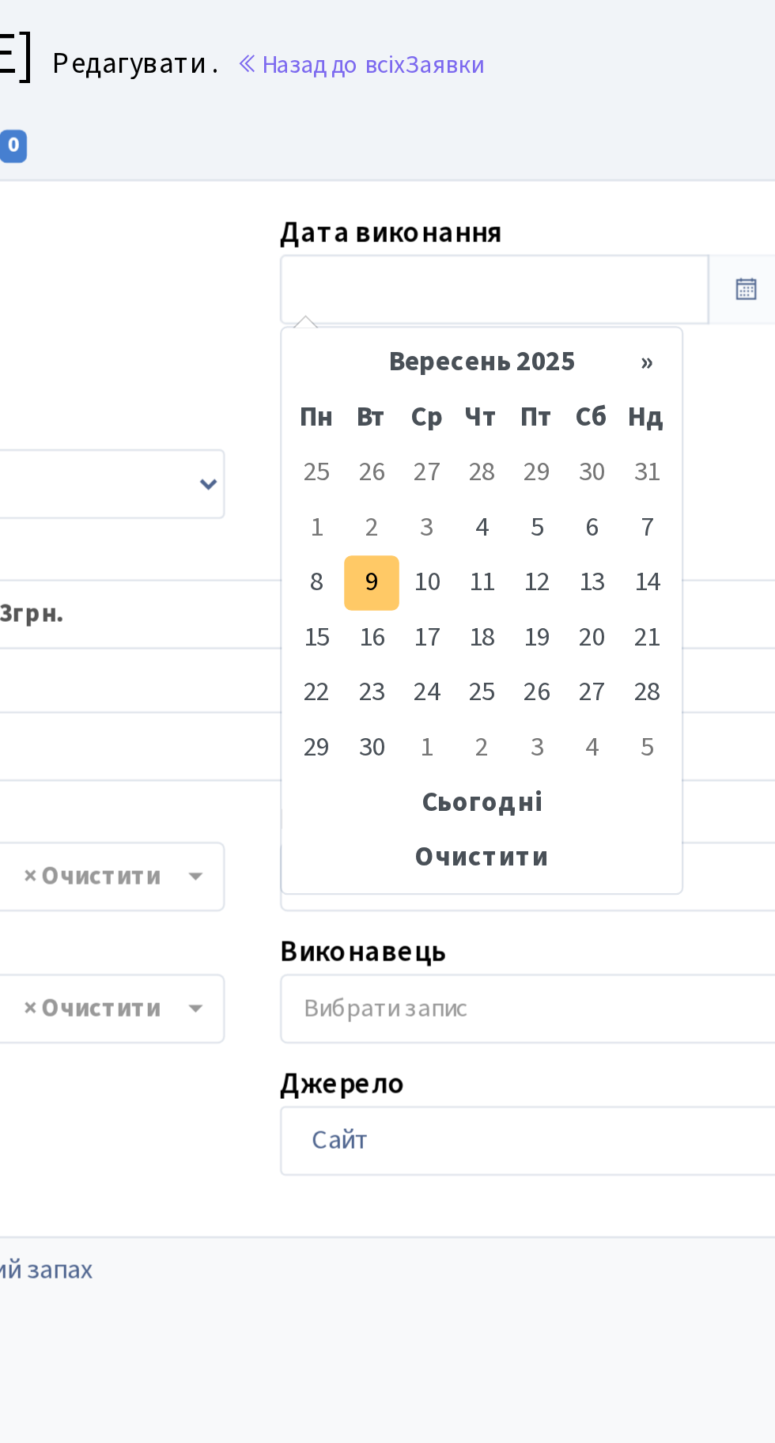
click at [435, 292] on td "9" at bounding box center [439, 293] width 24 height 24
type input "[DATE]"
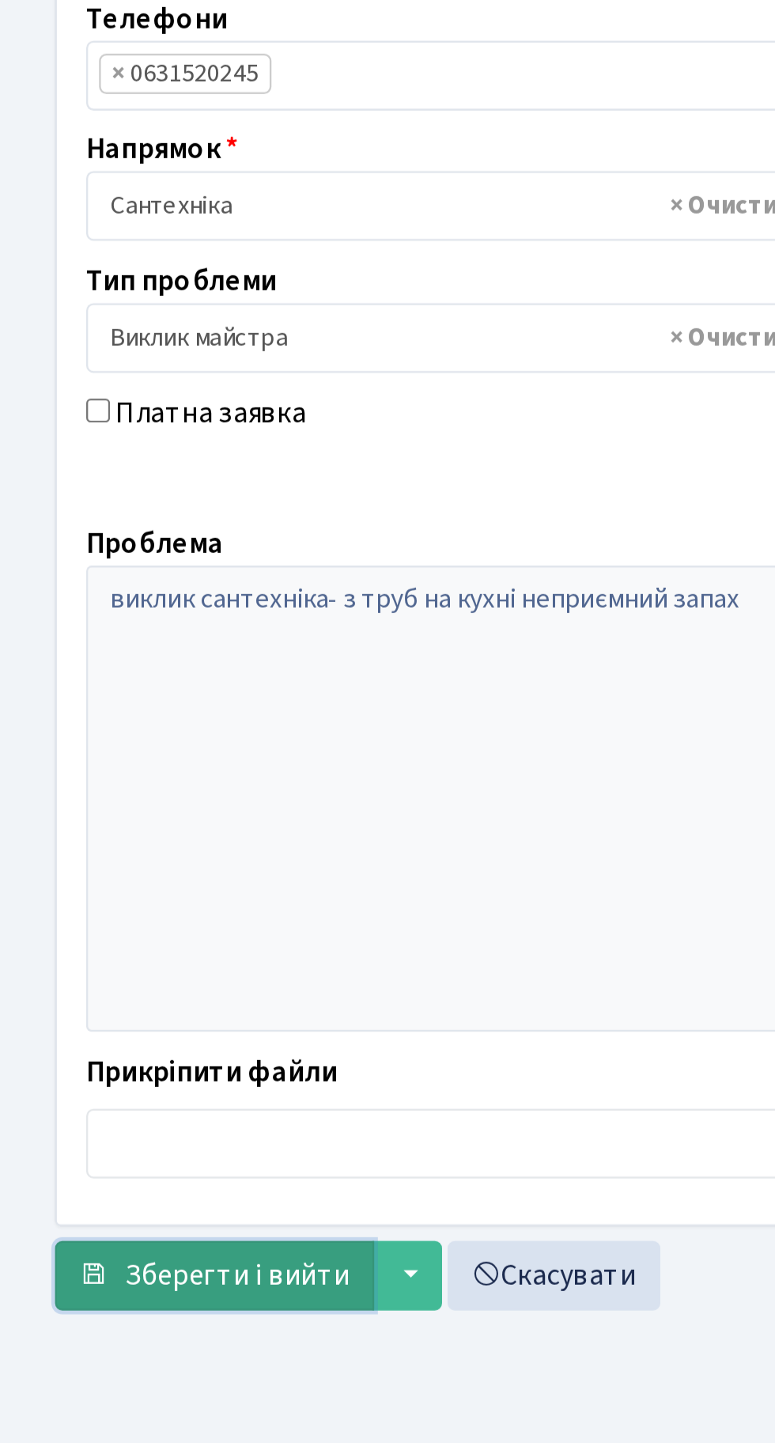
click at [100, 874] on span "Зберегти і вийти" at bounding box center [102, 880] width 97 height 17
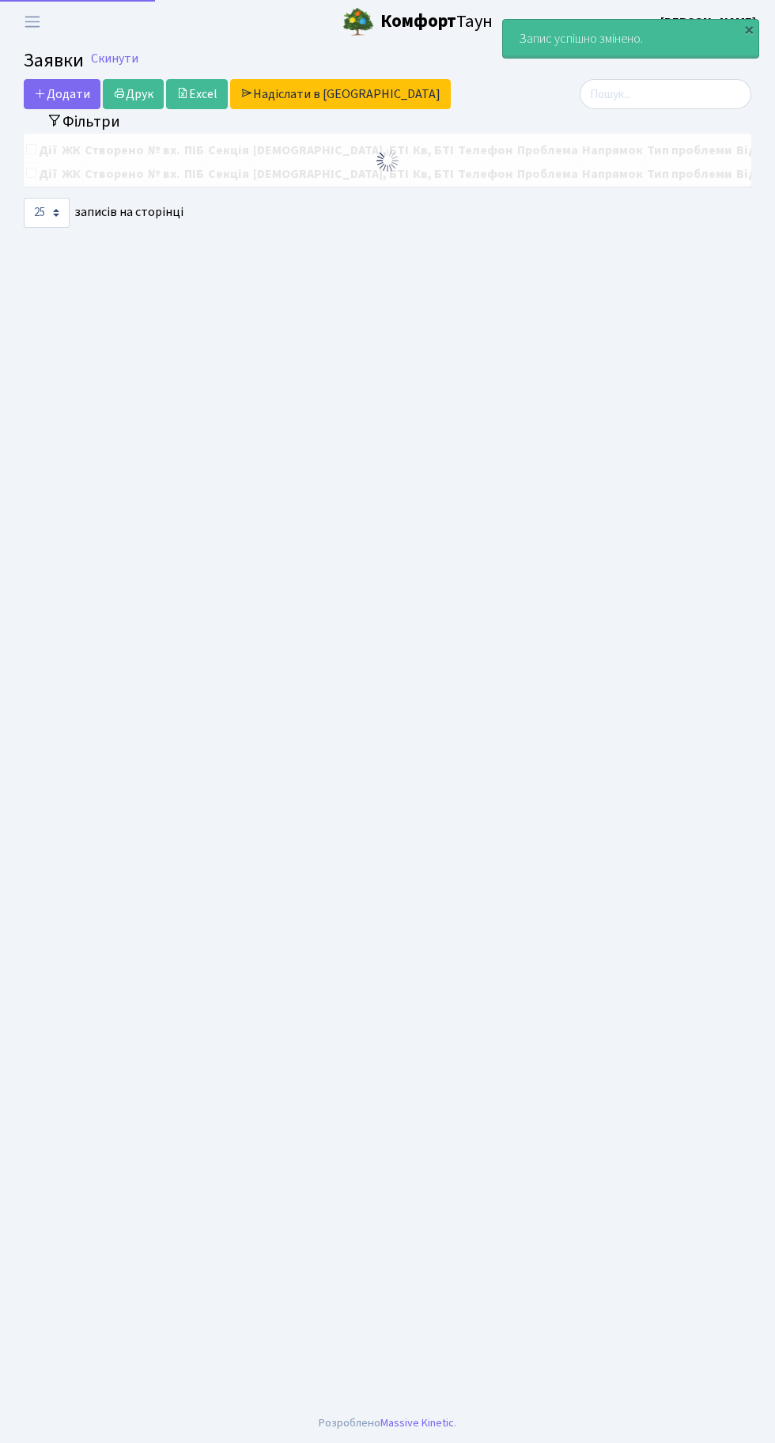
select select "25"
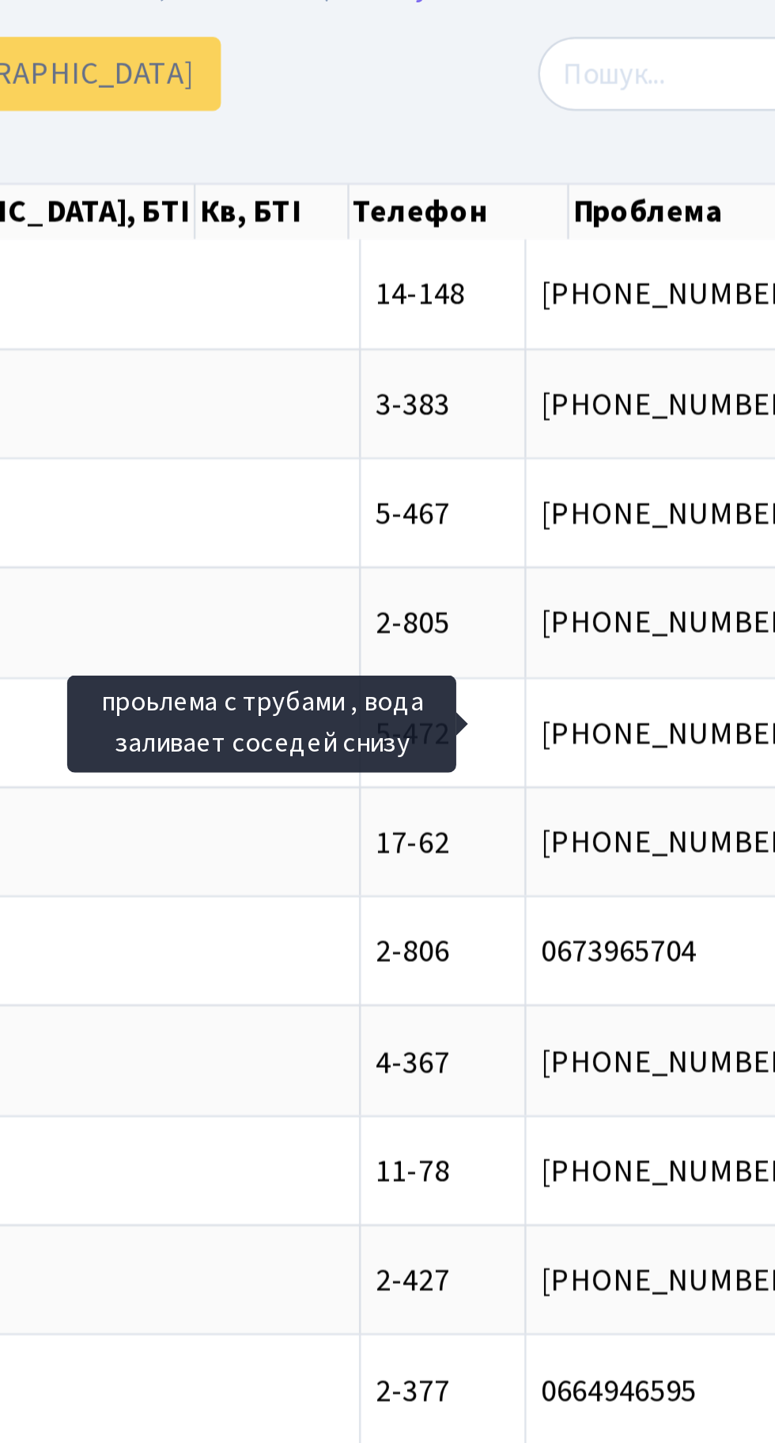
click at [555, 113] on nav "Фільтри Період 09.09.2025 - 09.09.2025 ЖК КТ, вул. Регенераторна, 4 КТ2, просп.…" at bounding box center [388, 125] width 728 height 25
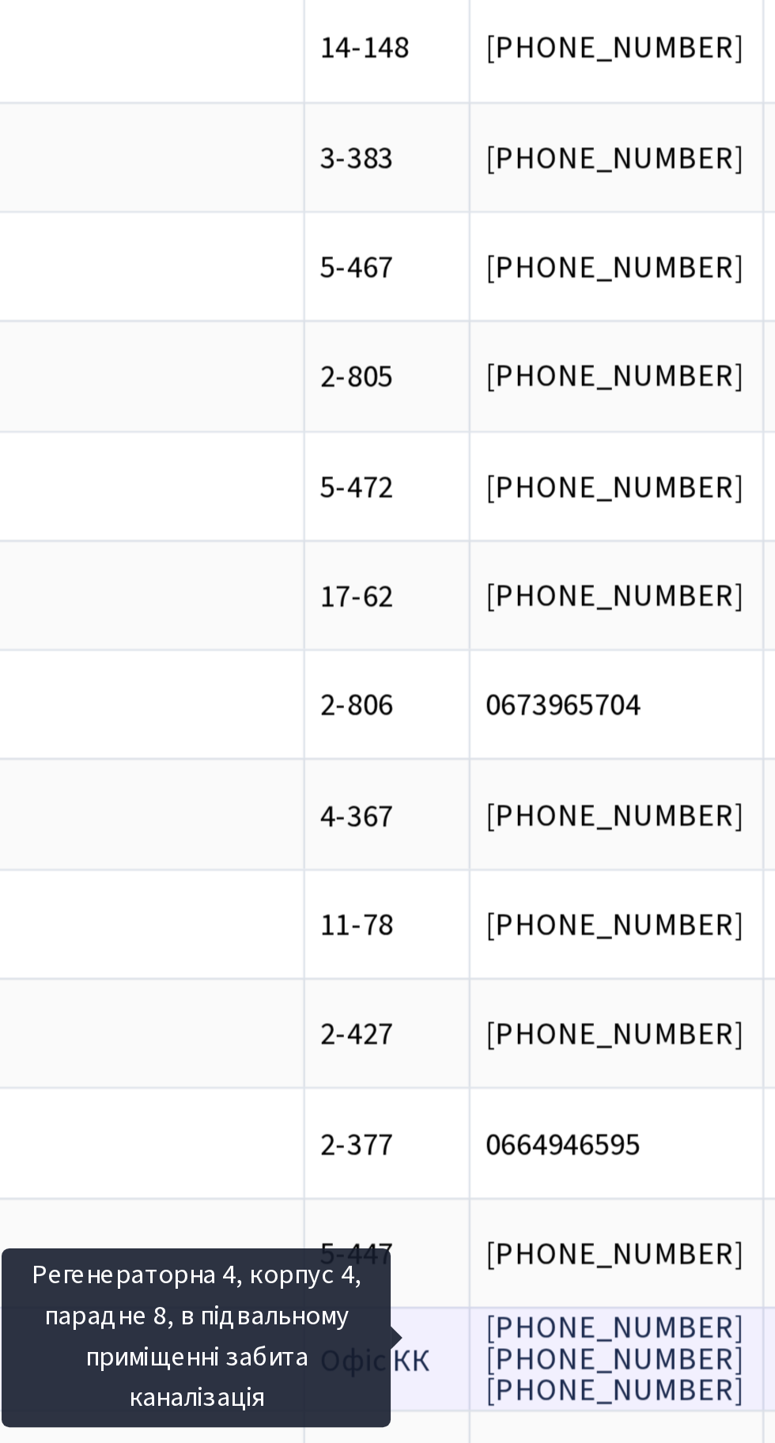
scroll to position [0, 160]
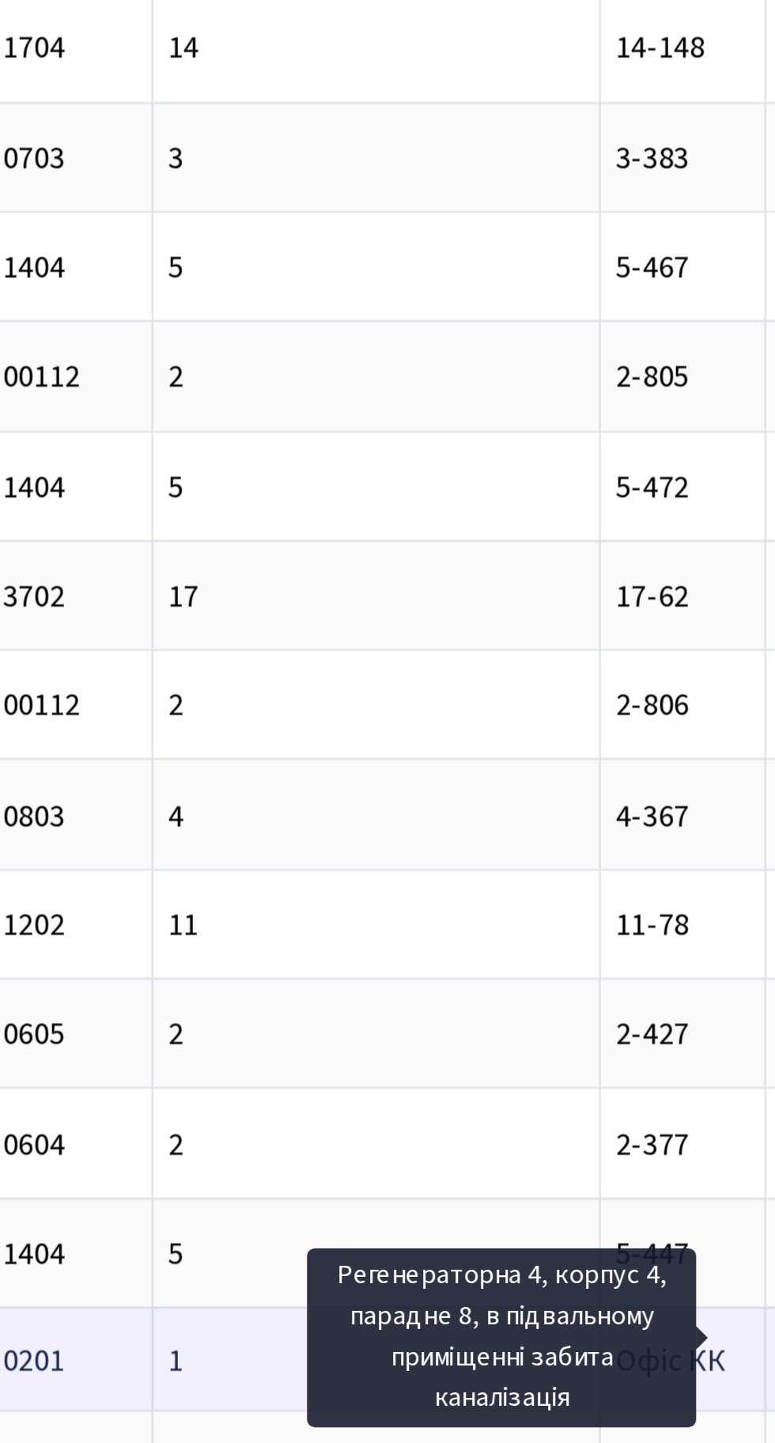
click at [454, 730] on td "1" at bounding box center [514, 721] width 182 height 42
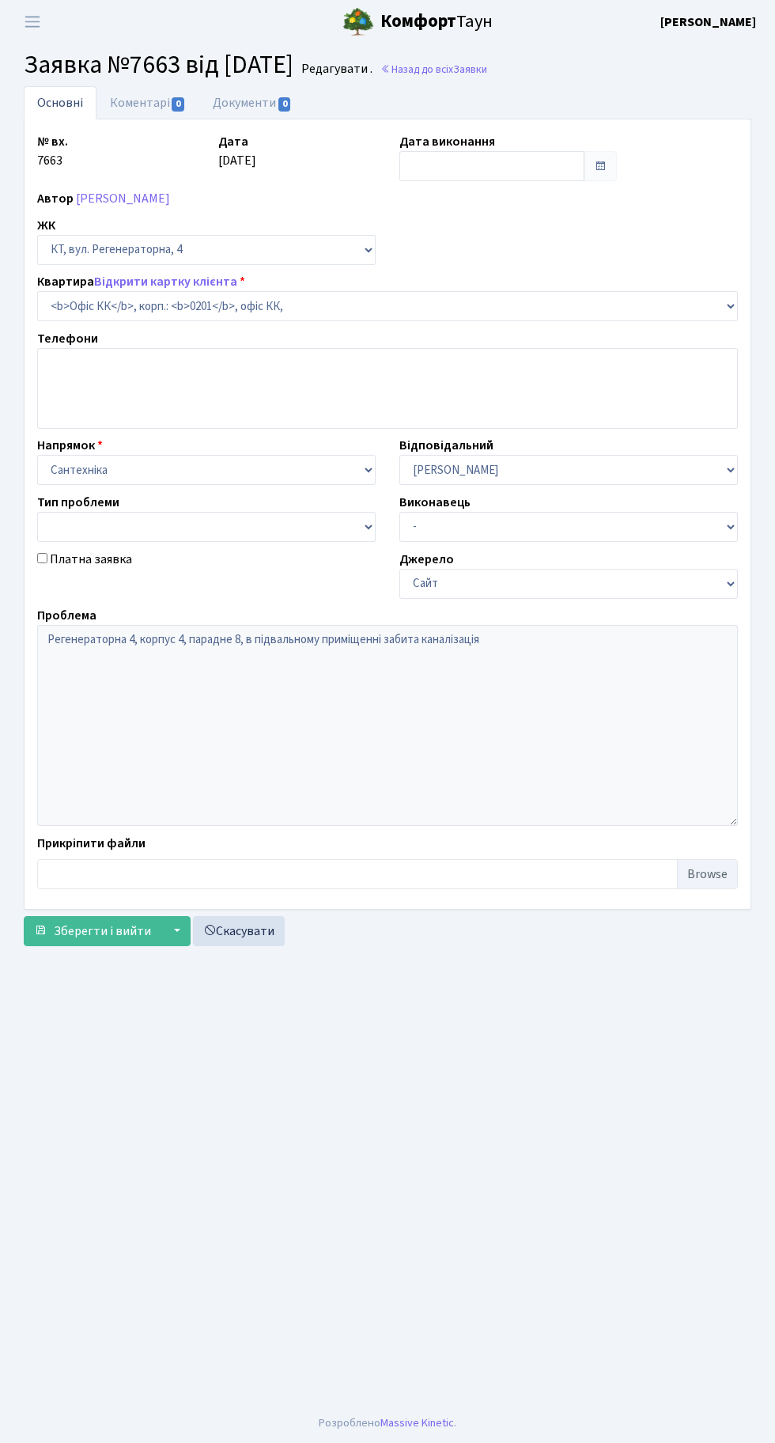
select select "4"
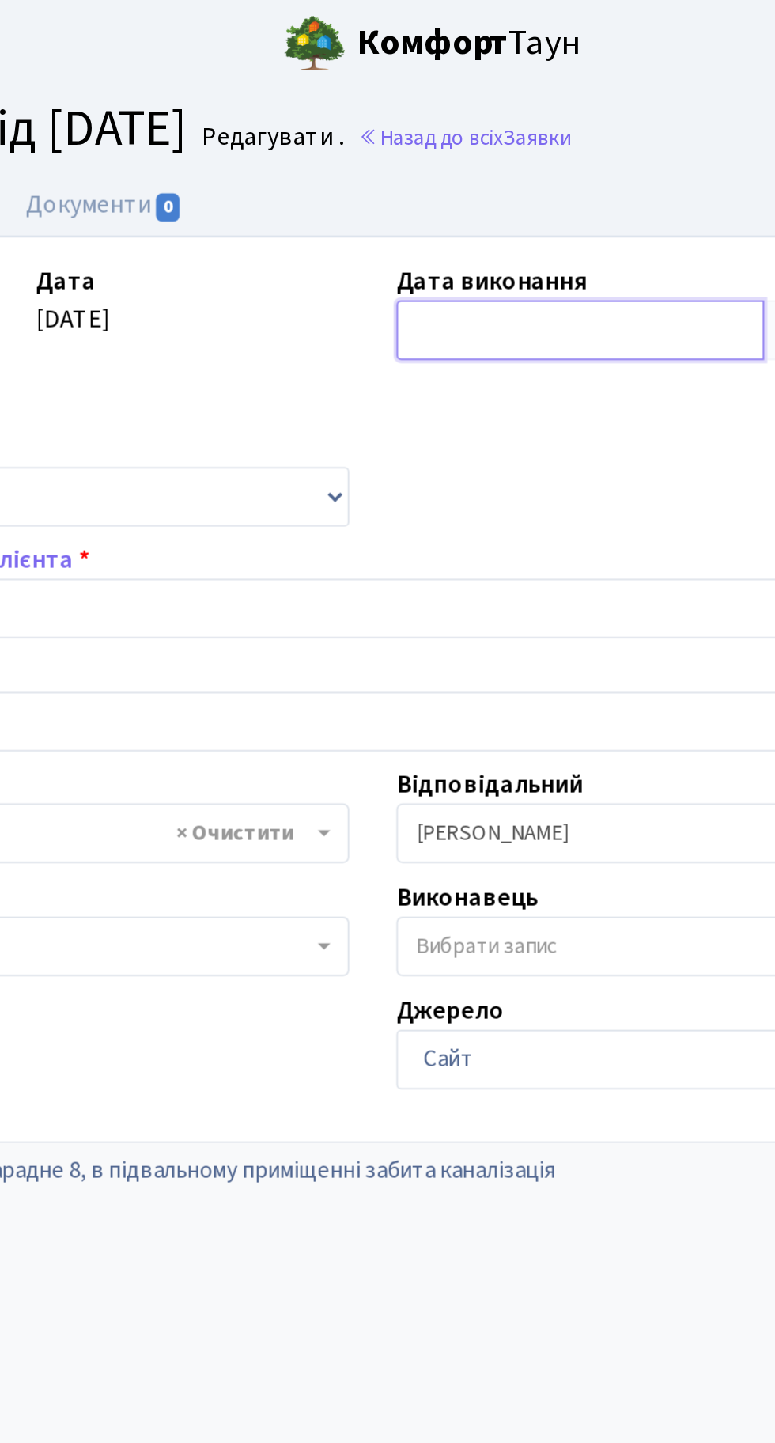
click at [445, 151] on input "text" at bounding box center [492, 166] width 185 height 30
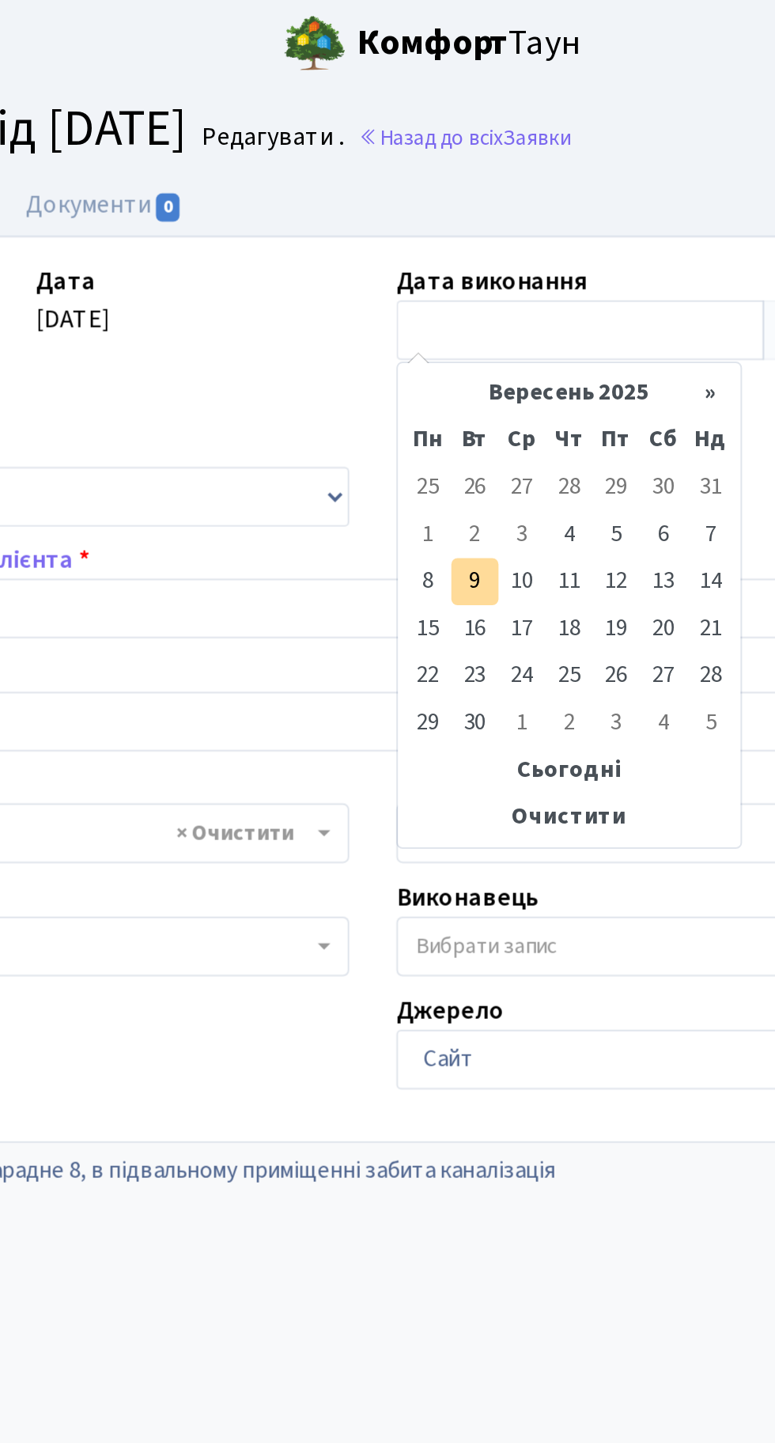
click at [438, 267] on td "2" at bounding box center [439, 269] width 24 height 24
click at [441, 287] on td "9" at bounding box center [439, 293] width 24 height 24
type input "[DATE]"
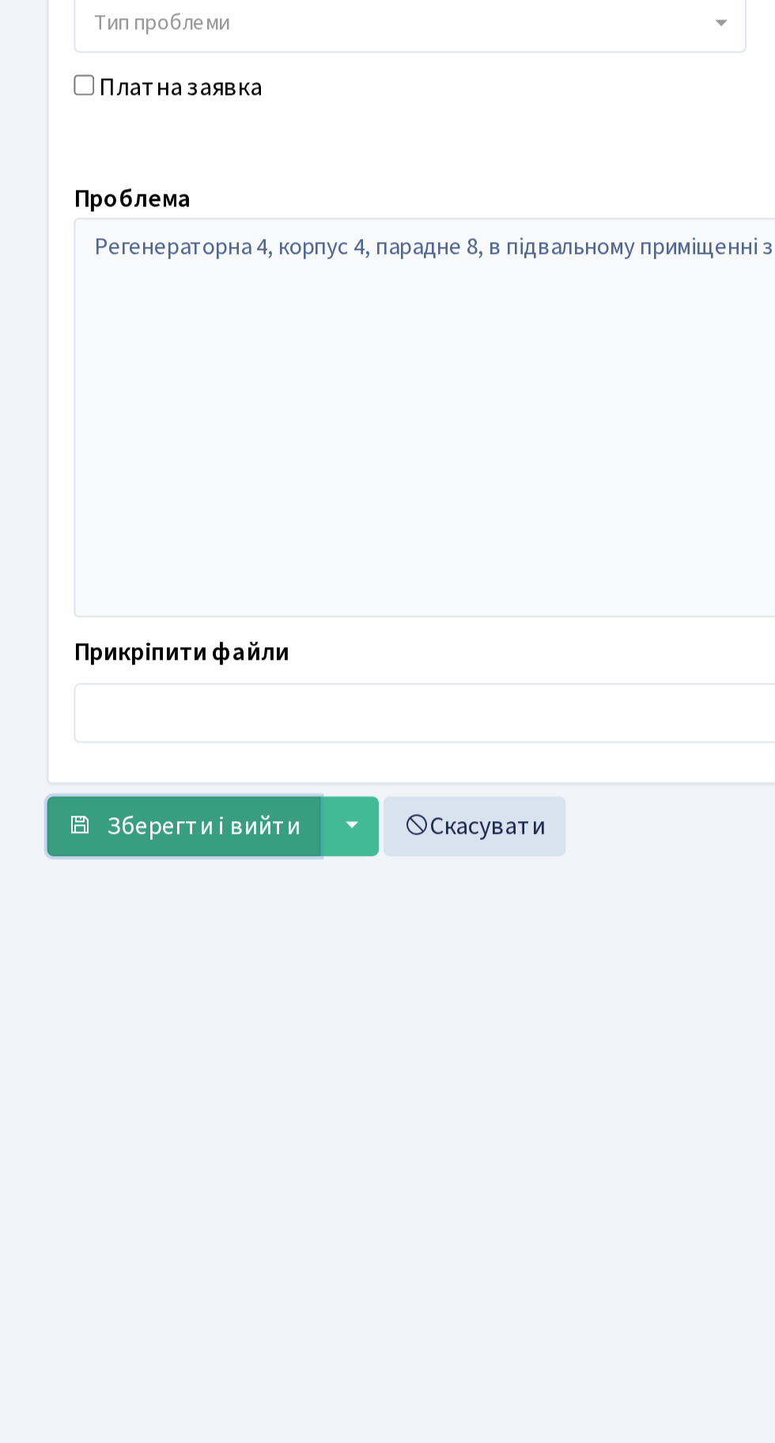
click at [89, 866] on button "Зберегти і вийти" at bounding box center [93, 881] width 138 height 30
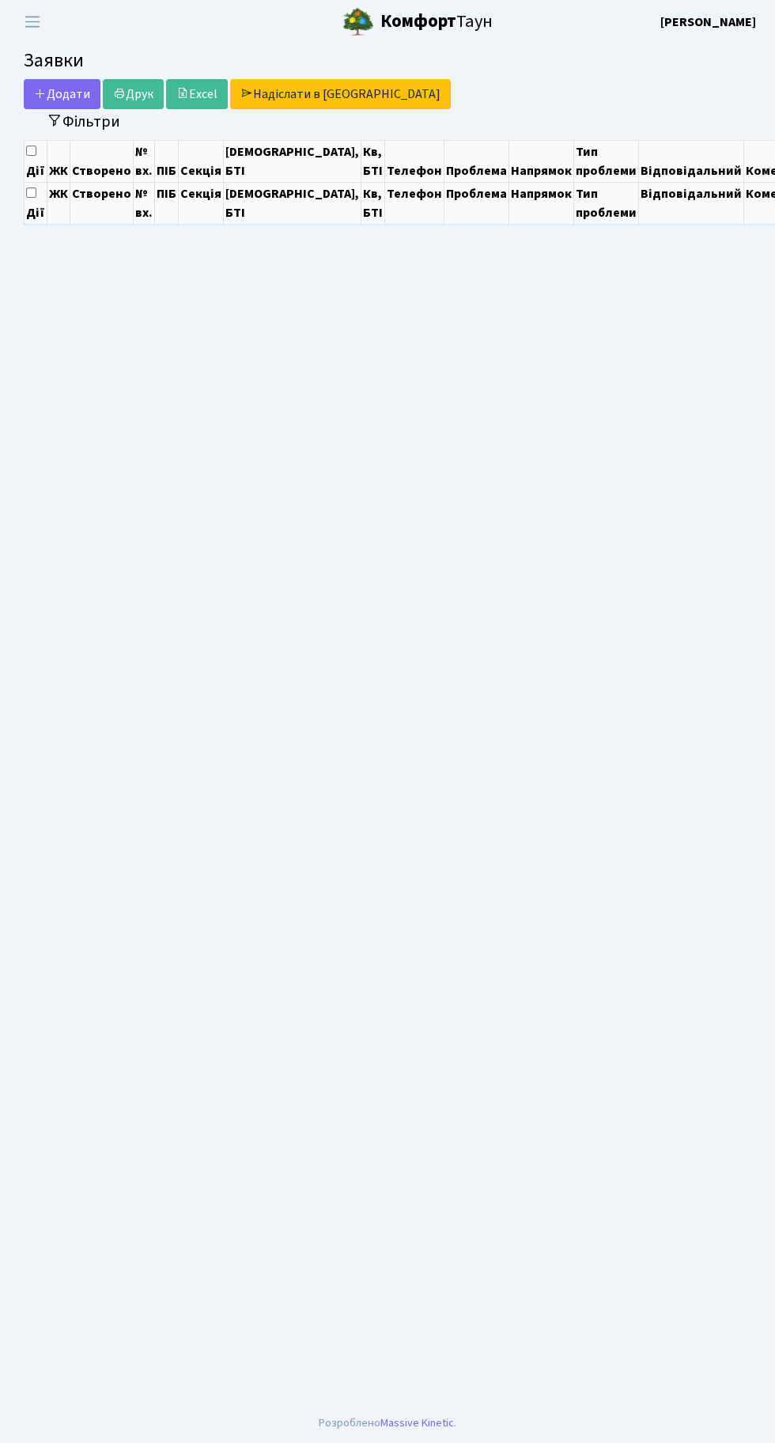
select select "25"
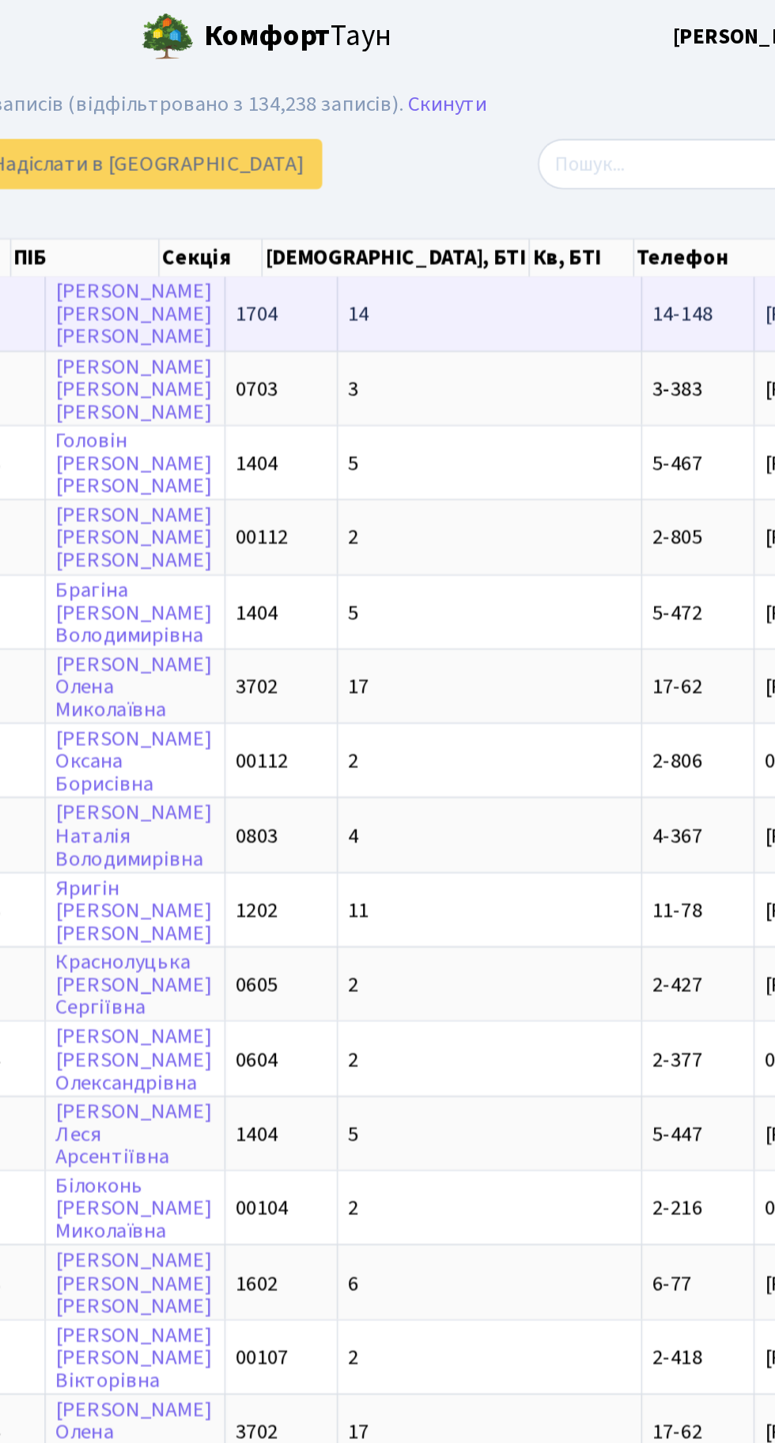
click at [649, 188] on span "14-148" at bounding box center [667, 187] width 36 height 17
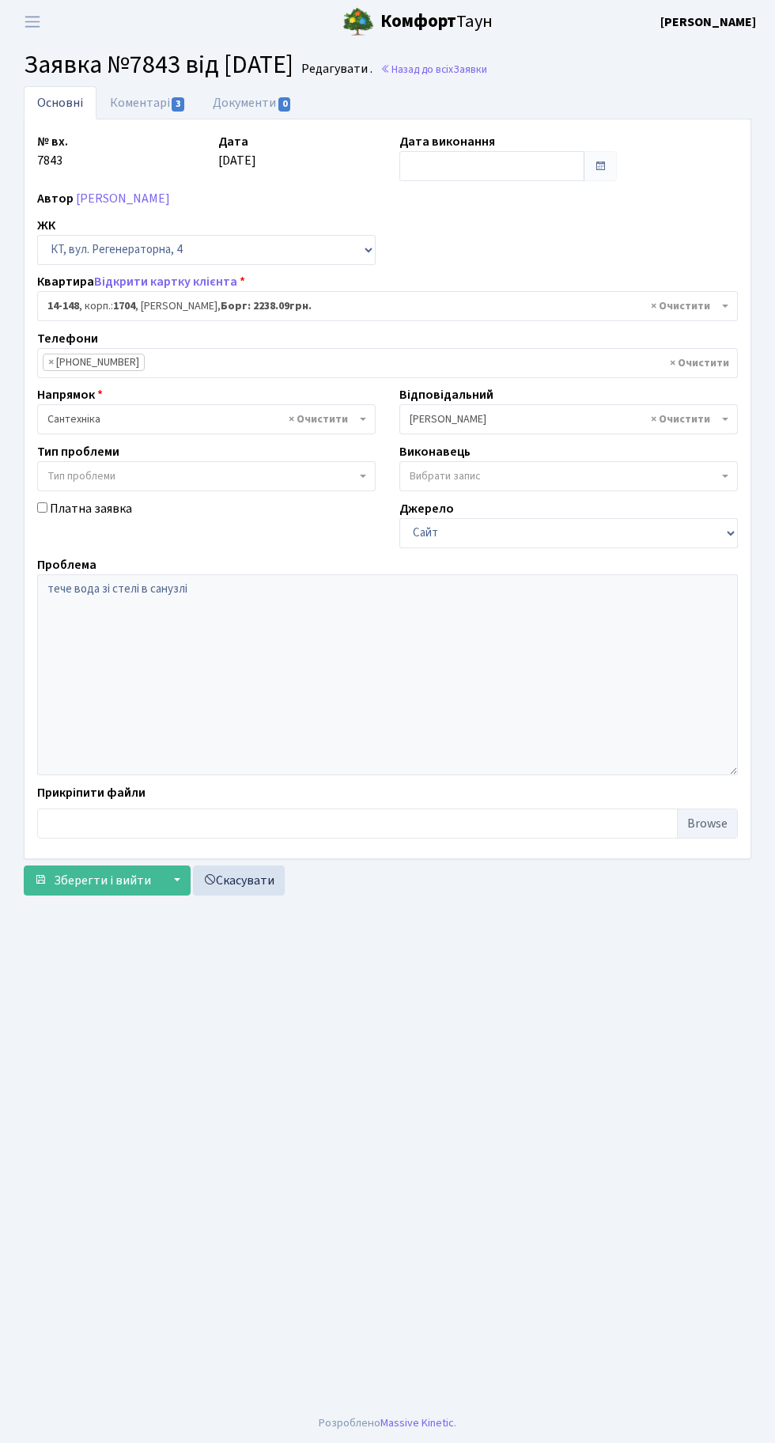
select select "7525"
